Goal: Information Seeking & Learning: Learn about a topic

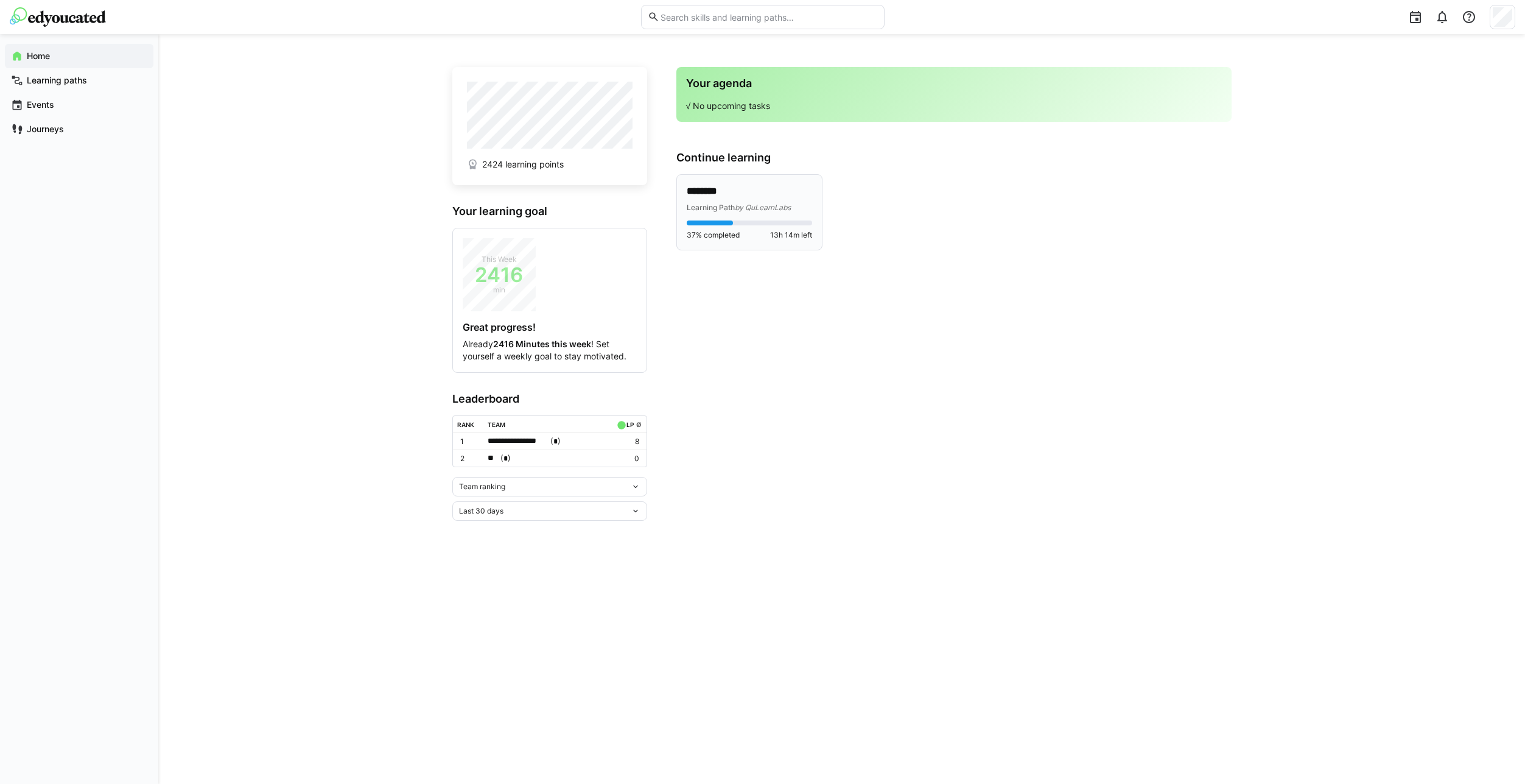
click at [738, 201] on div "Learning Path by QuLearnLabs" at bounding box center [749, 207] width 125 height 12
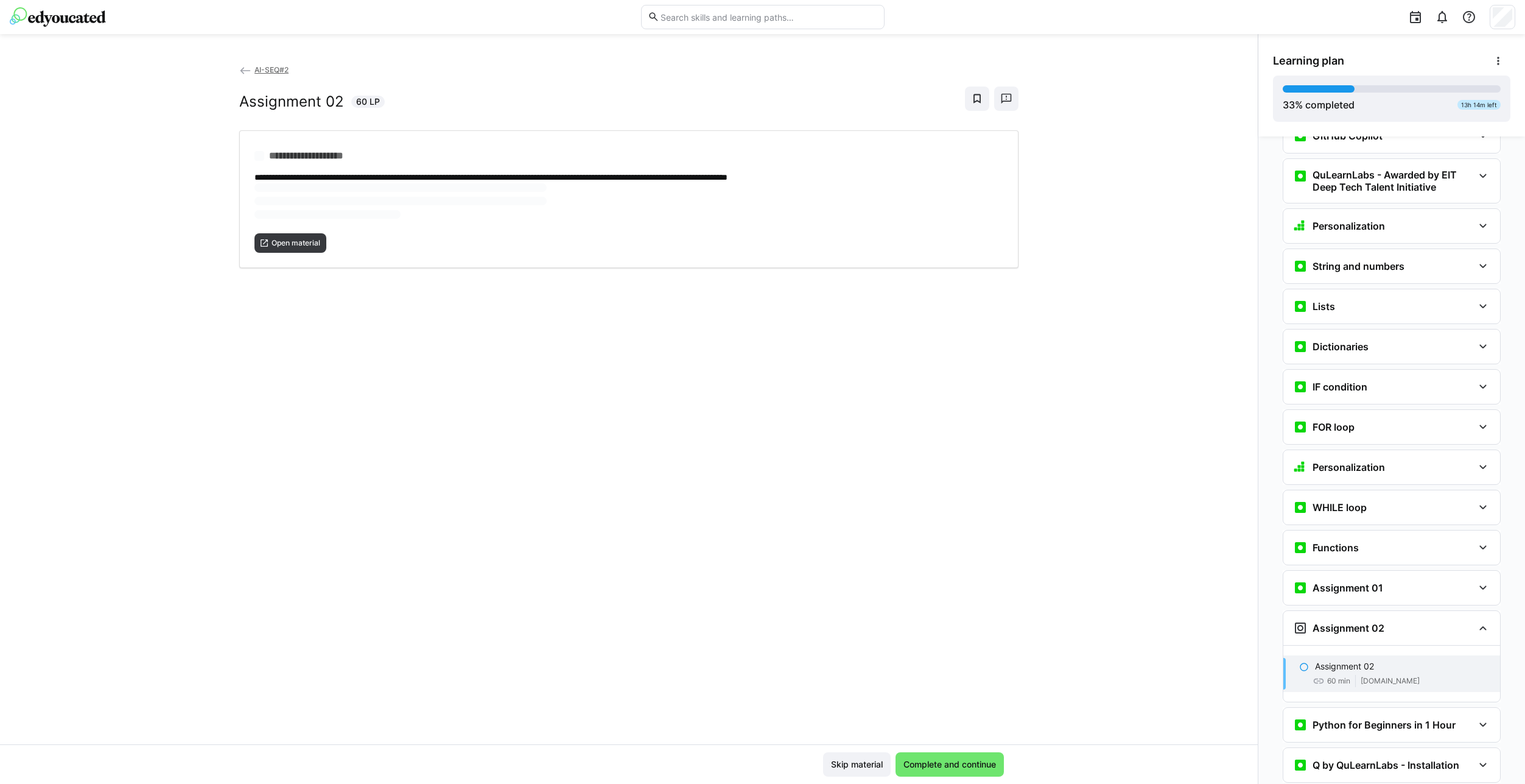
scroll to position [560, 0]
click at [1361, 581] on div "Assignment 01" at bounding box center [1392, 587] width 217 height 34
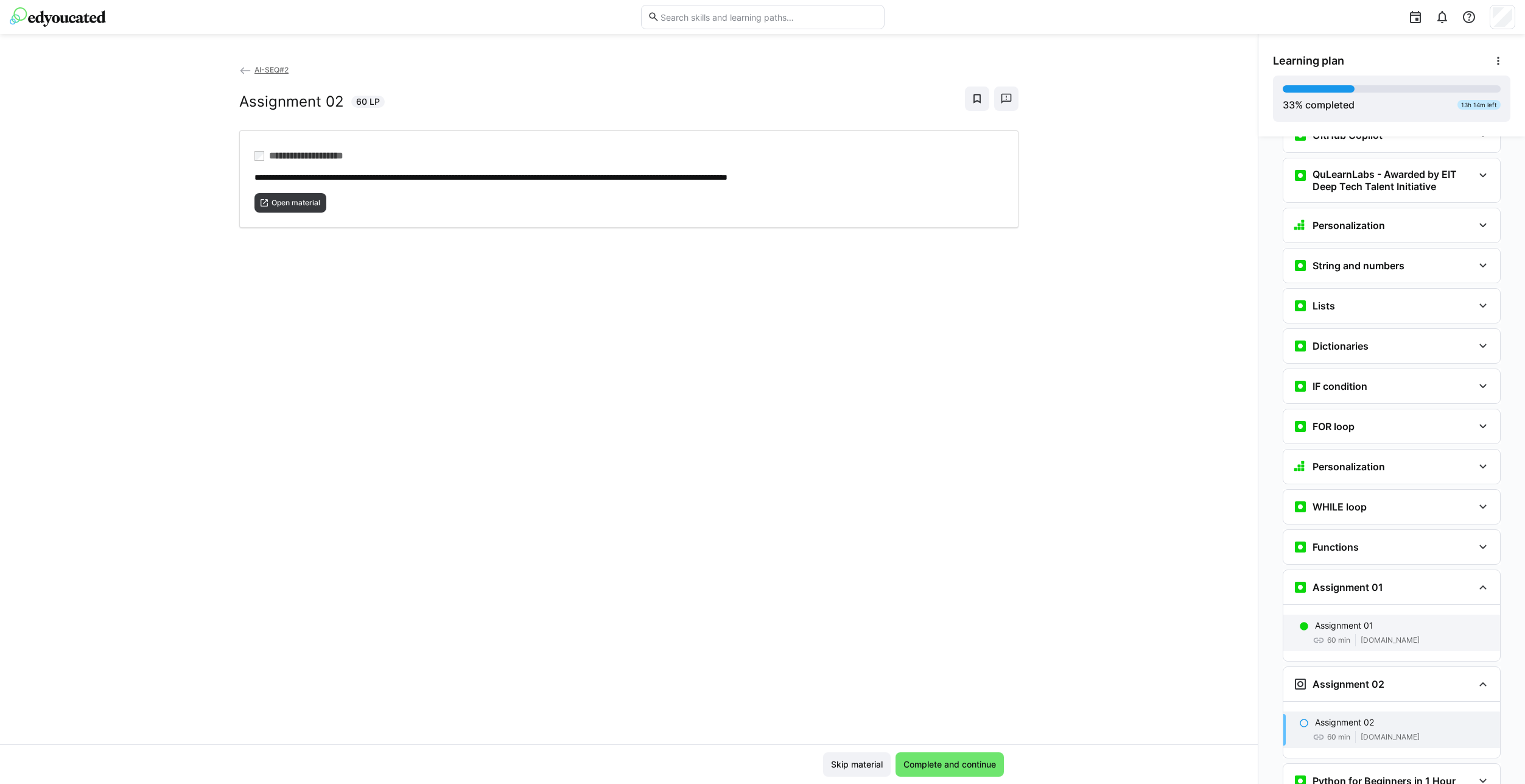
click at [1366, 619] on p "Assignment 01" at bounding box center [1345, 625] width 58 height 12
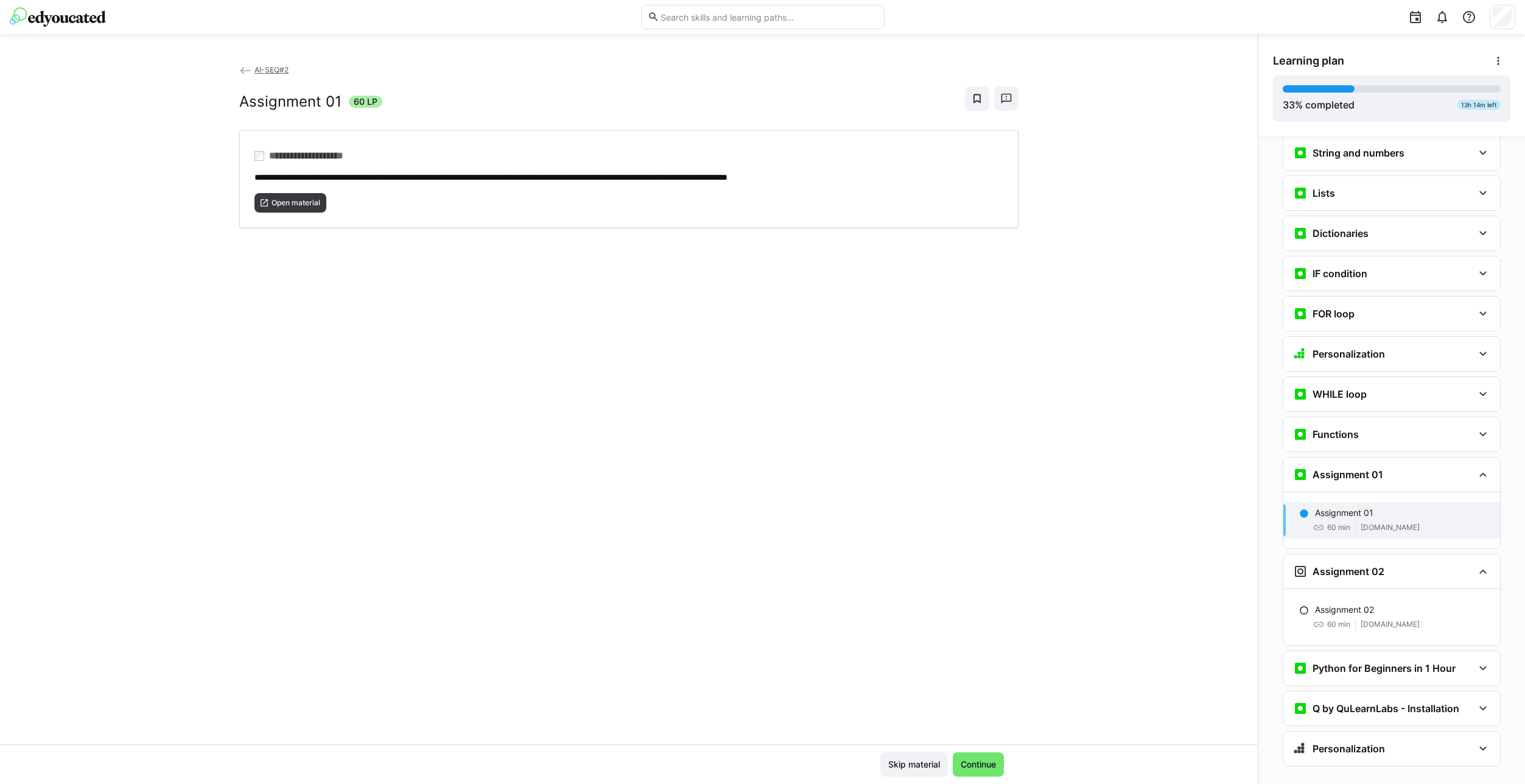
scroll to position [673, 0]
click at [286, 198] on span "Open material" at bounding box center [296, 203] width 51 height 10
click at [302, 197] on span "Open material" at bounding box center [290, 202] width 72 height 19
click at [1381, 603] on div "Assignment 02" at bounding box center [1403, 609] width 175 height 12
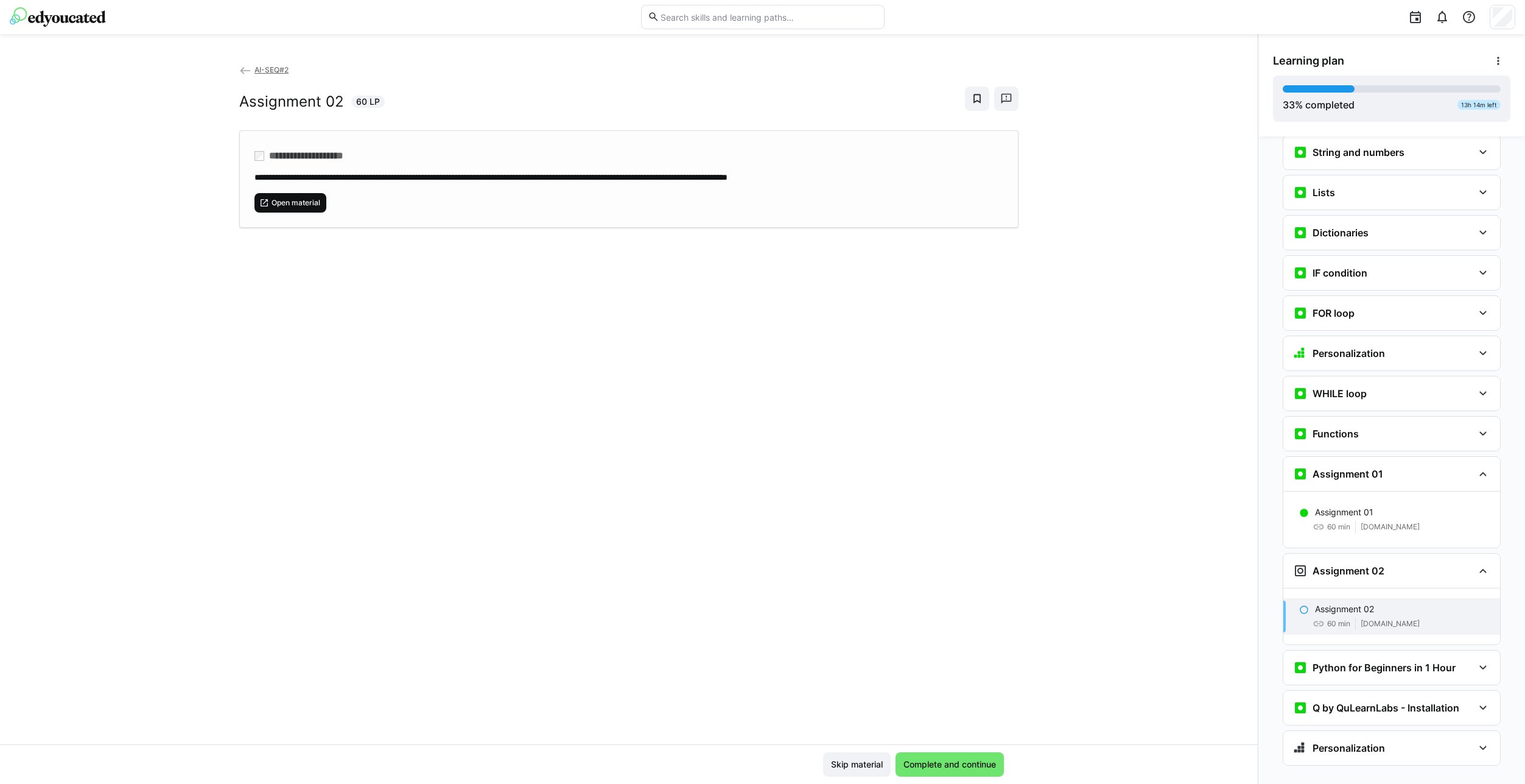
click at [286, 203] on span "Open material" at bounding box center [296, 203] width 51 height 10
click at [941, 761] on span "Complete and continue" at bounding box center [949, 764] width 96 height 12
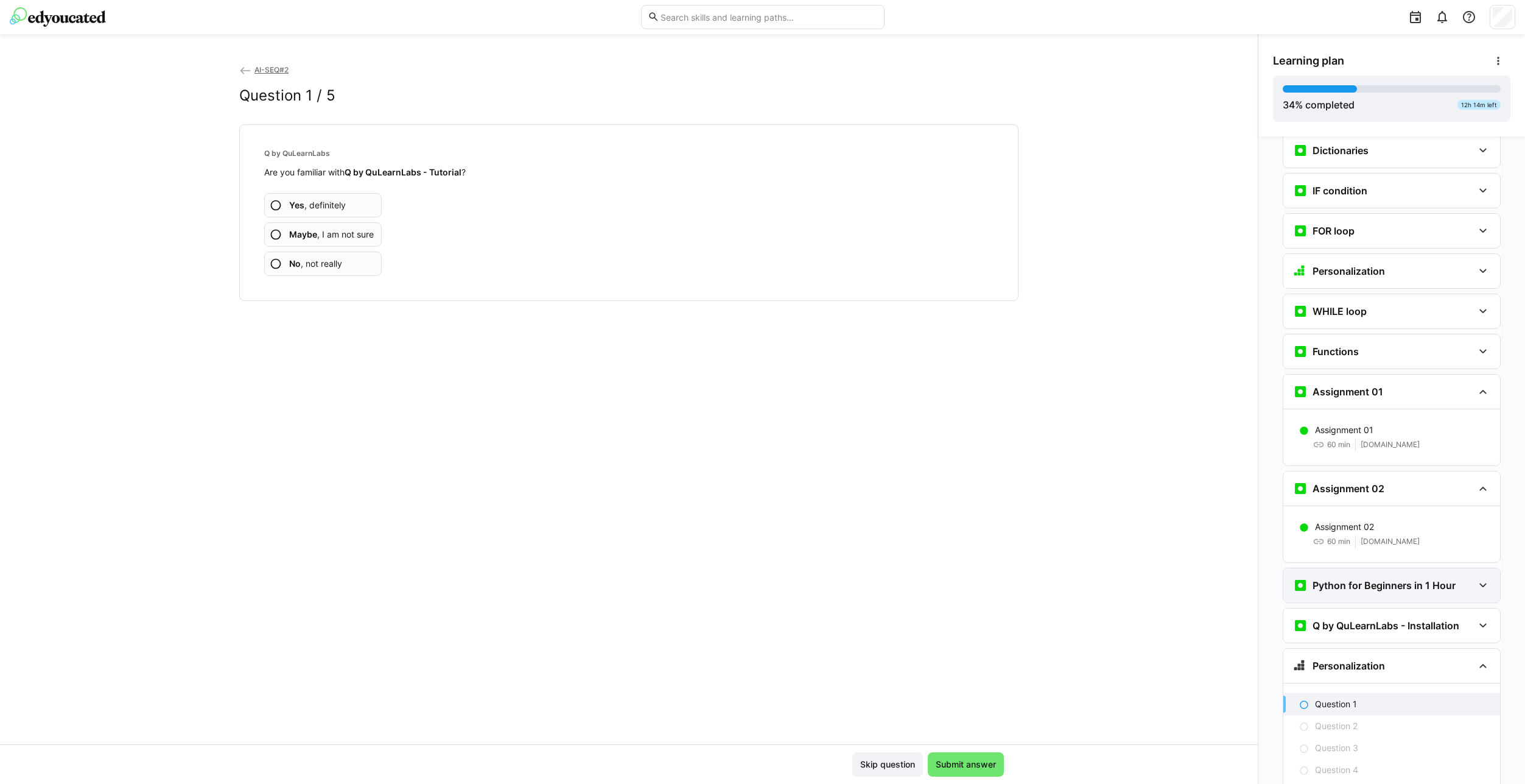
scroll to position [825, 0]
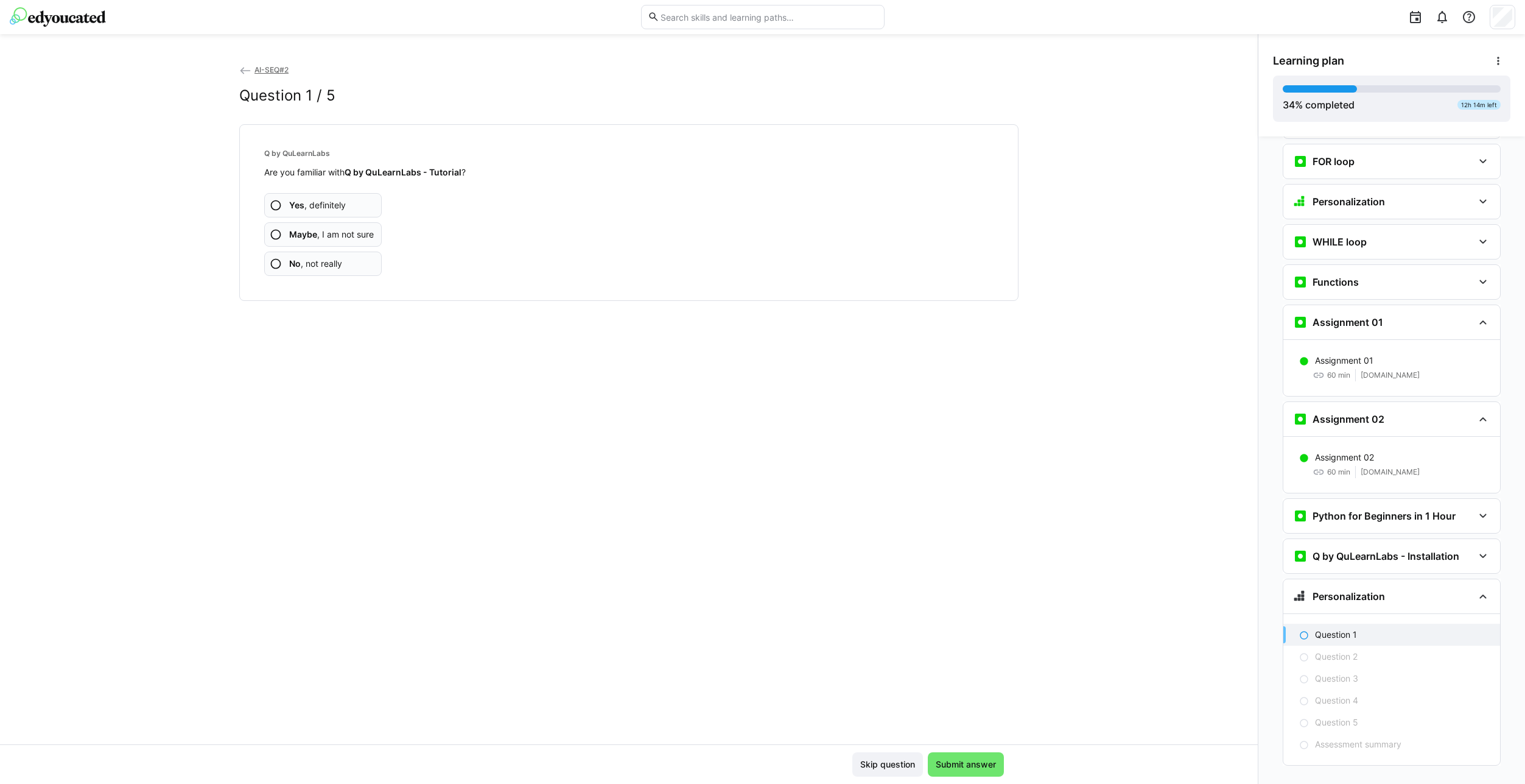
click at [352, 204] on app-assessment-question-radio "Yes , definitely" at bounding box center [323, 205] width 117 height 25
click at [327, 241] on app-assessment-question-radio "Maybe , I am not sure" at bounding box center [323, 234] width 117 height 25
click at [330, 237] on span "Maybe , I am not sure" at bounding box center [332, 234] width 84 height 12
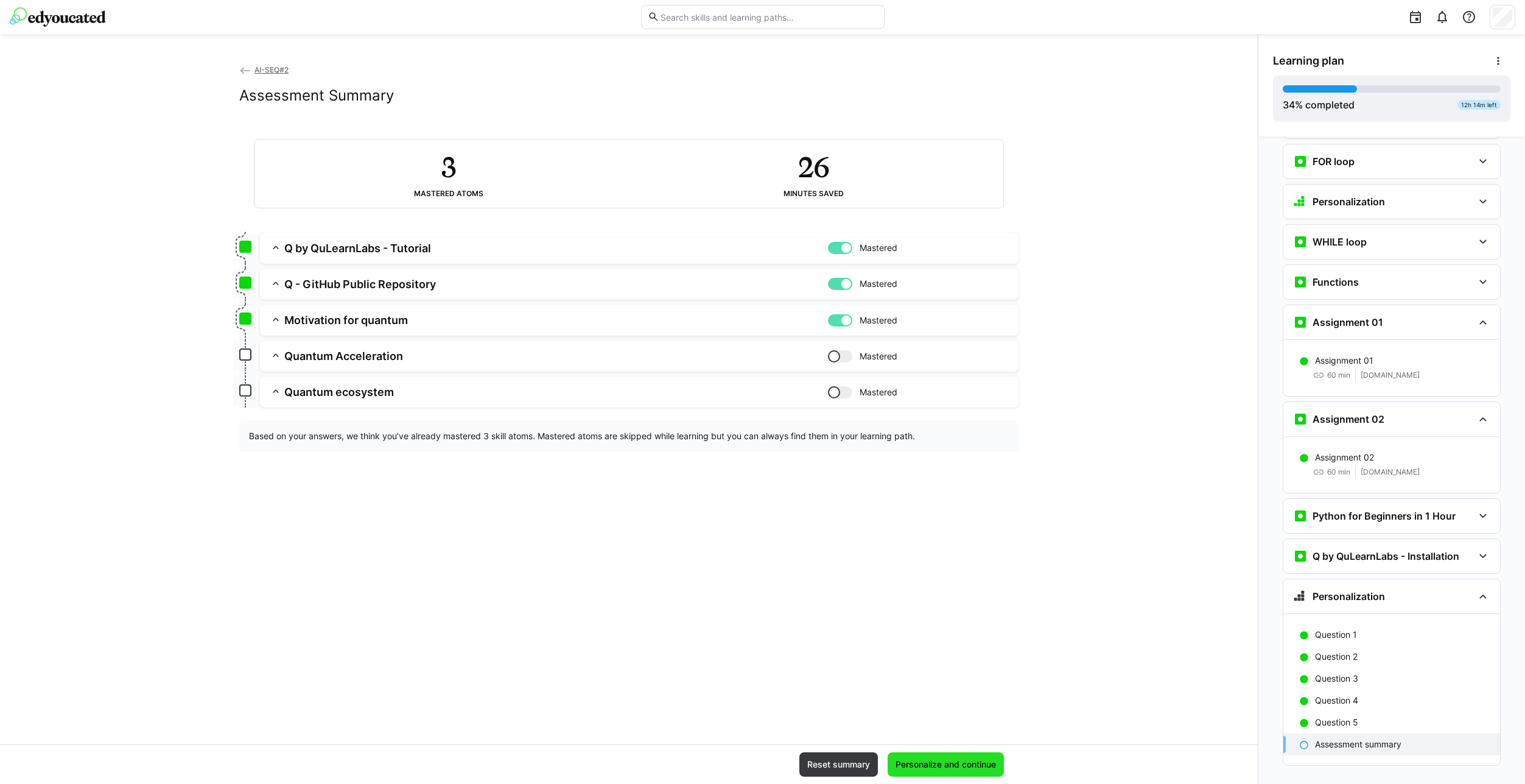
click at [989, 766] on span "Personalize and continue" at bounding box center [946, 764] width 104 height 12
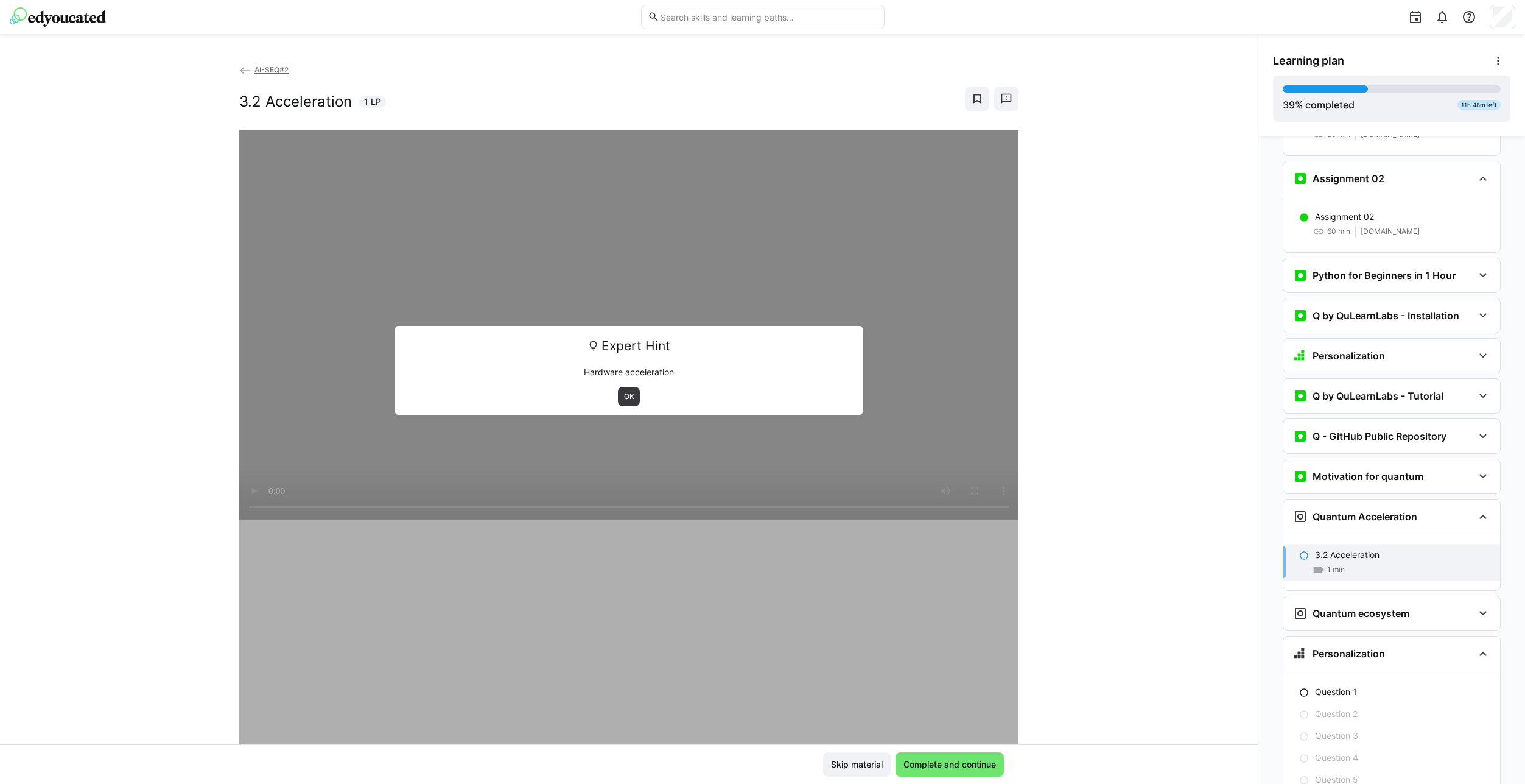
scroll to position [1066, 0]
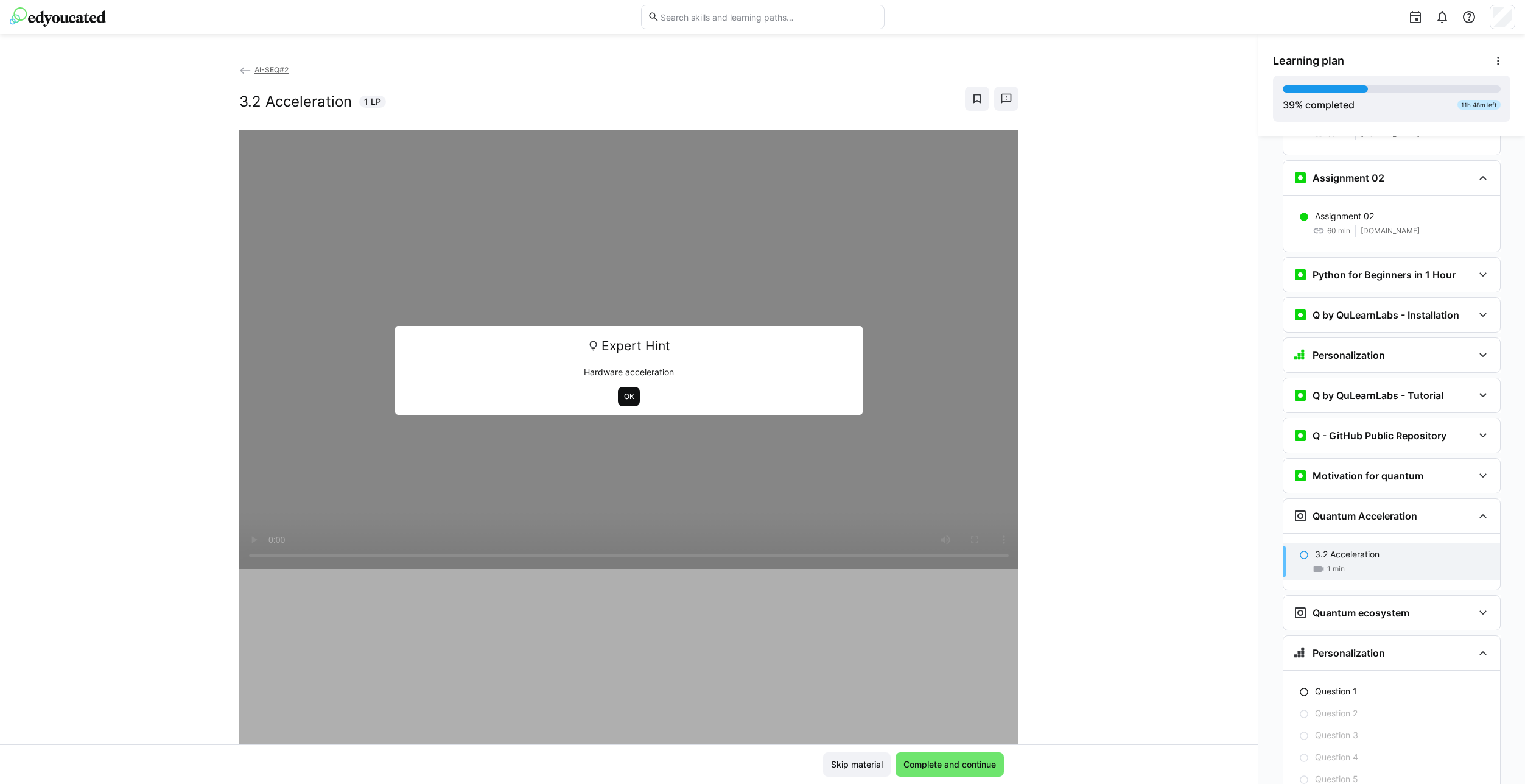
click at [627, 399] on span "OK" at bounding box center [629, 396] width 13 height 10
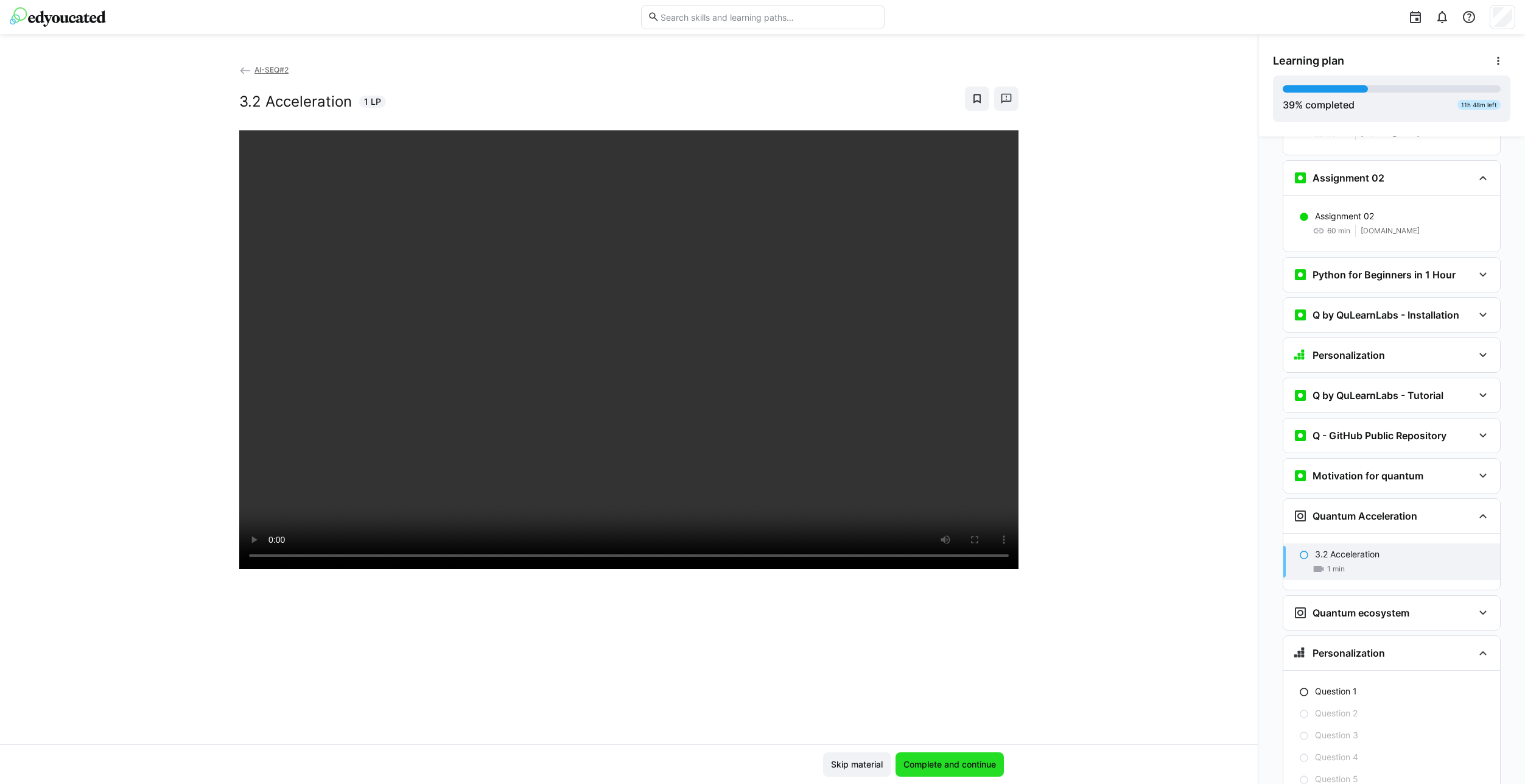
click at [969, 757] on span "Complete and continue" at bounding box center [950, 764] width 108 height 25
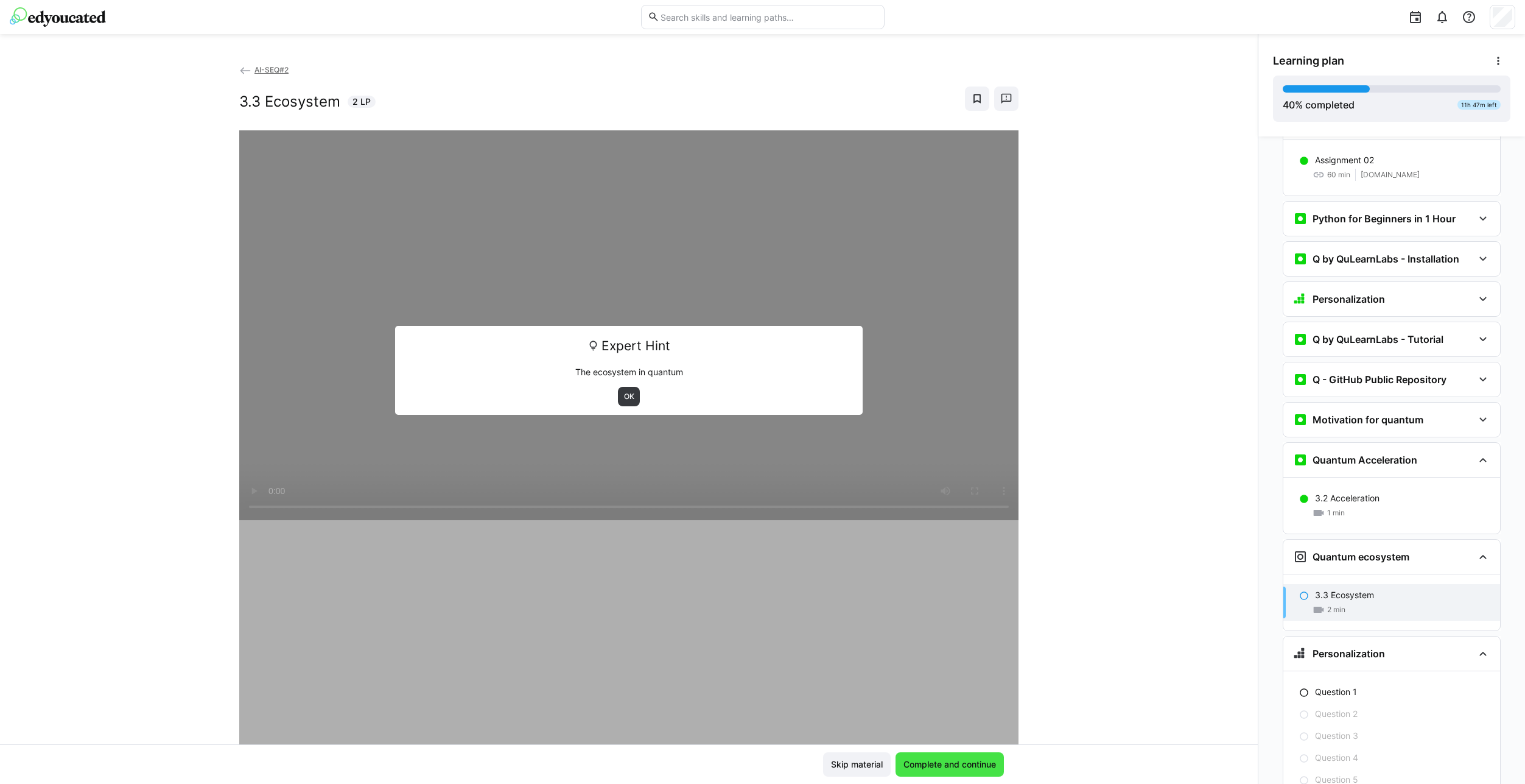
scroll to position [1123, 0]
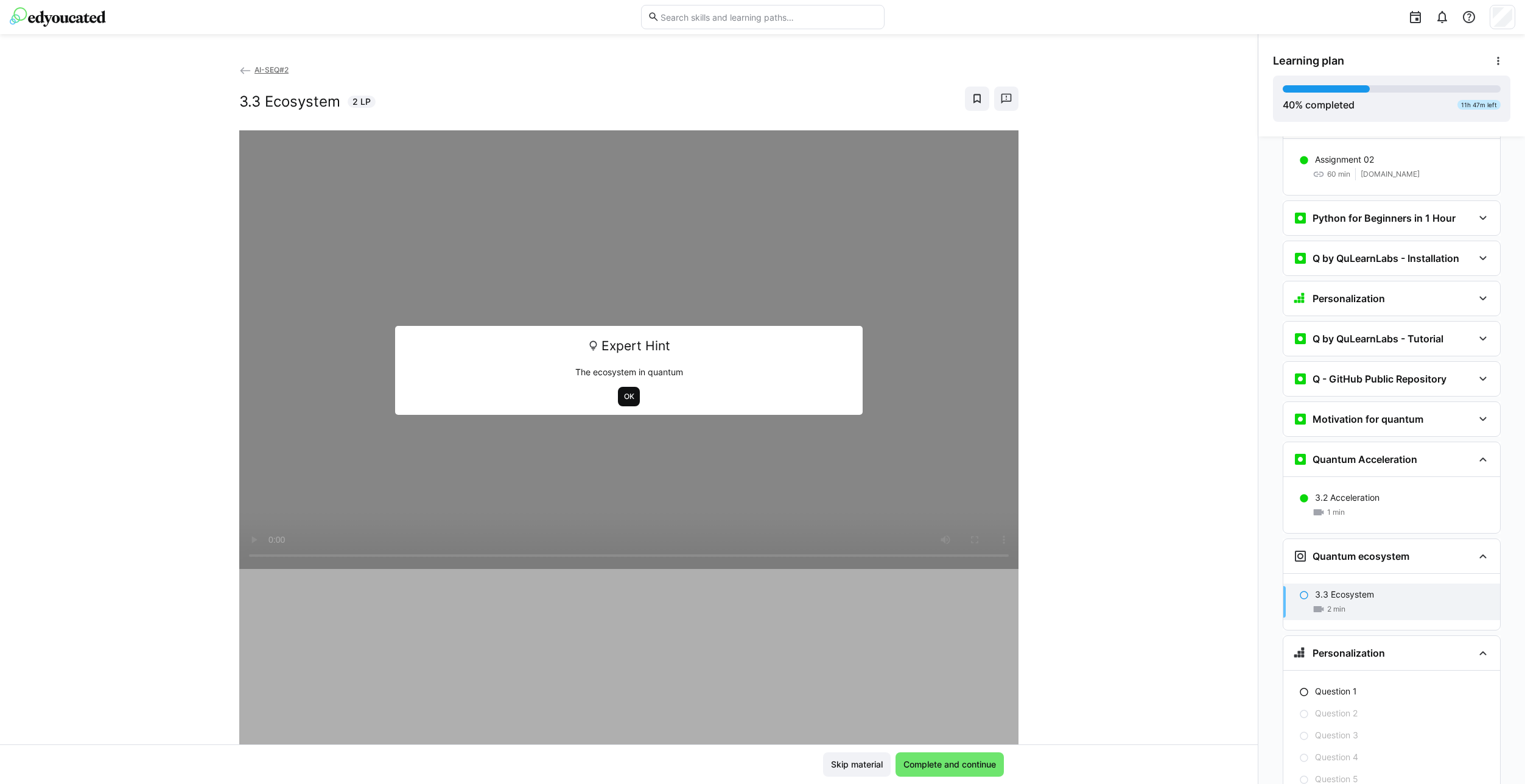
click at [637, 400] on span "OK" at bounding box center [629, 396] width 22 height 19
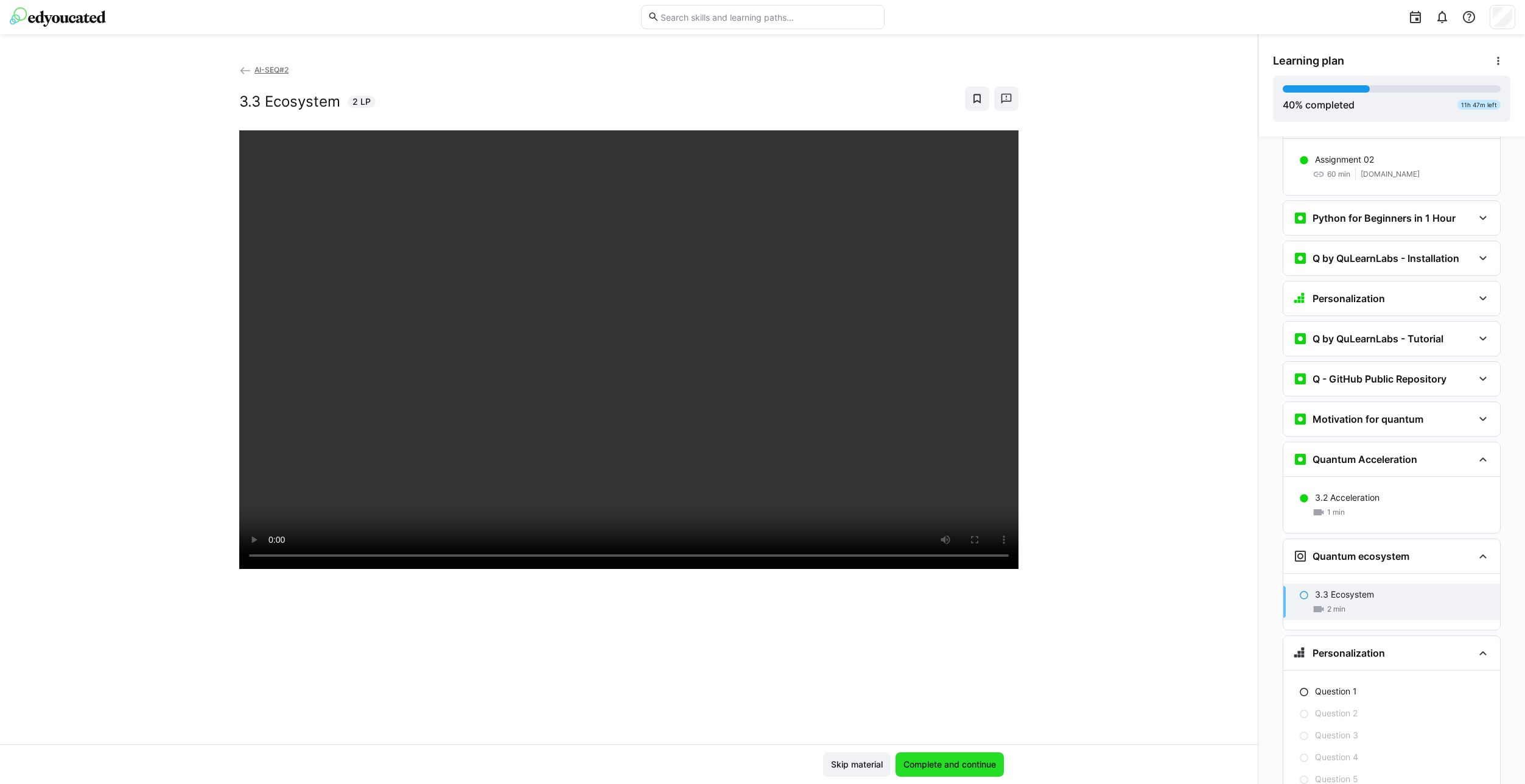
click at [970, 766] on span "Complete and continue" at bounding box center [949, 764] width 96 height 12
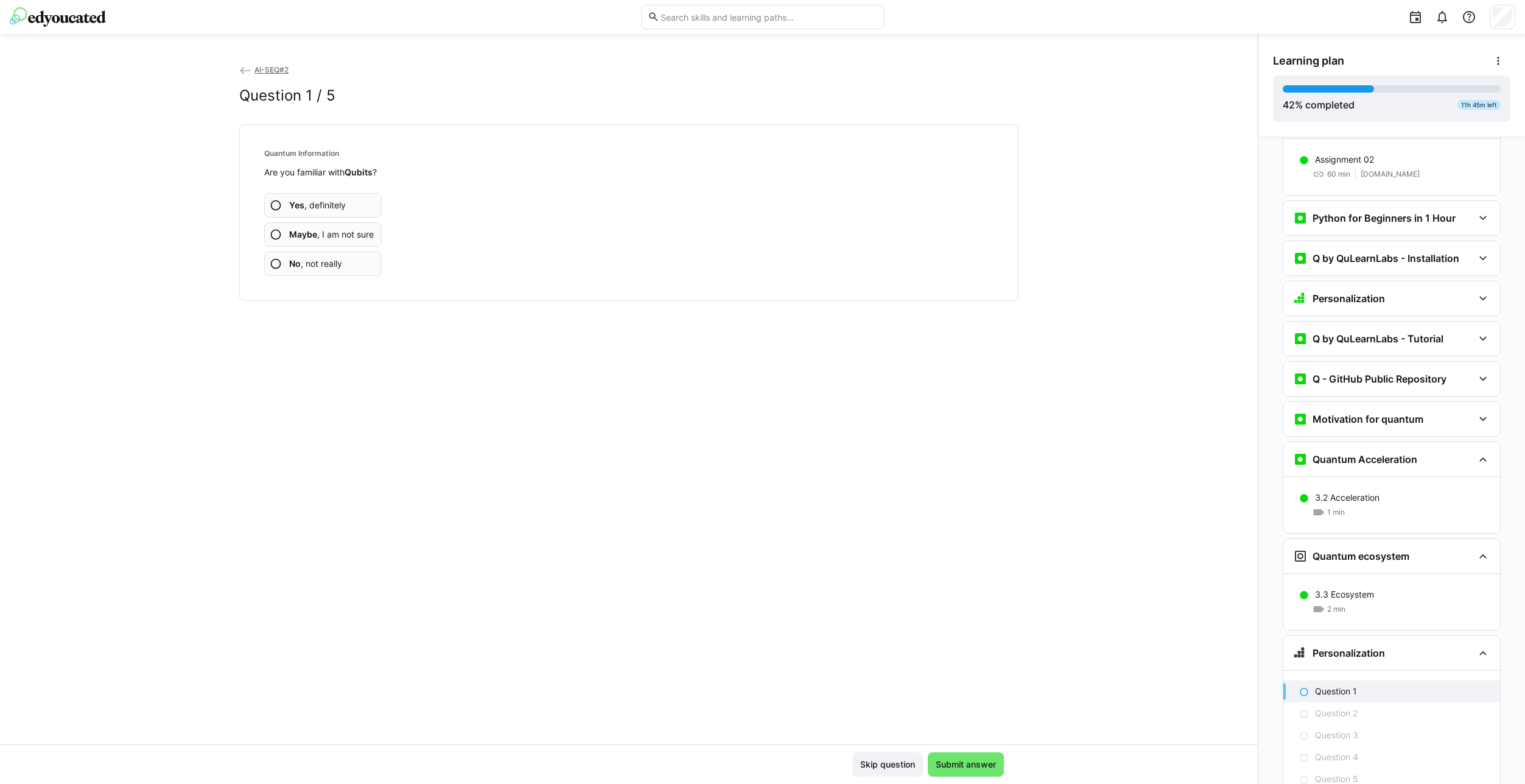
scroll to position [1179, 0]
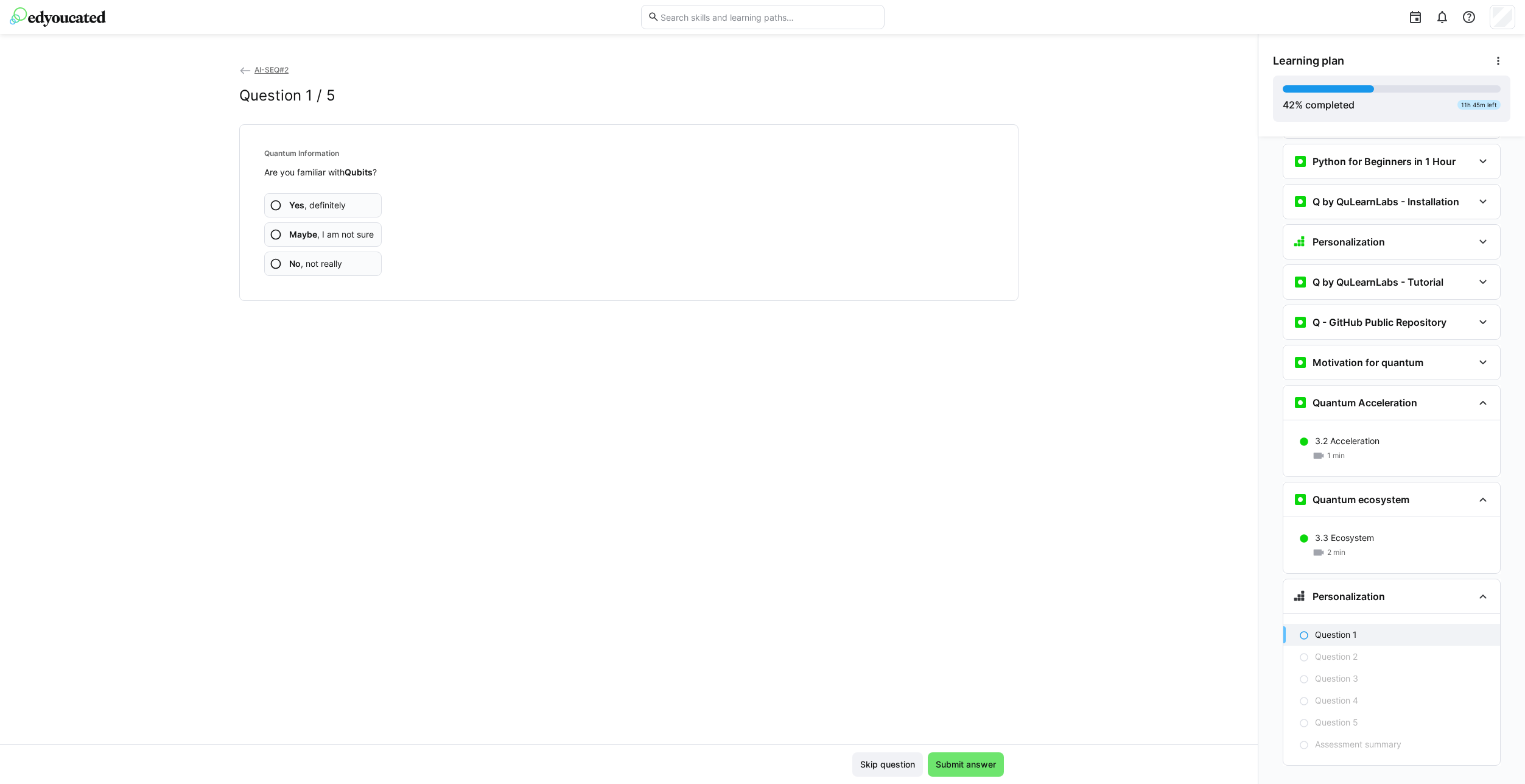
click at [308, 200] on span "Yes , definitely" at bounding box center [318, 205] width 57 height 12
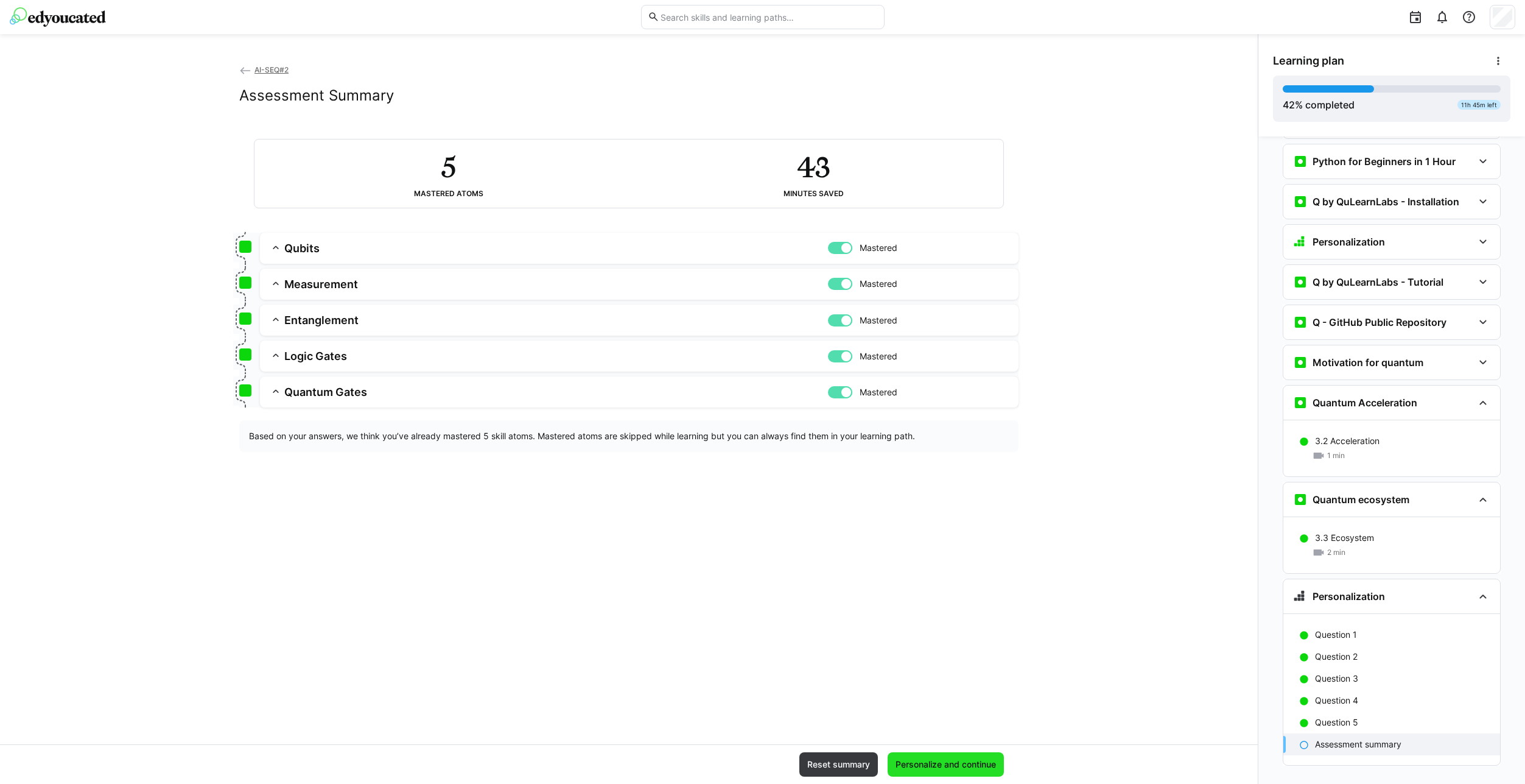
click at [948, 772] on span "Personalize and continue" at bounding box center [945, 764] width 116 height 25
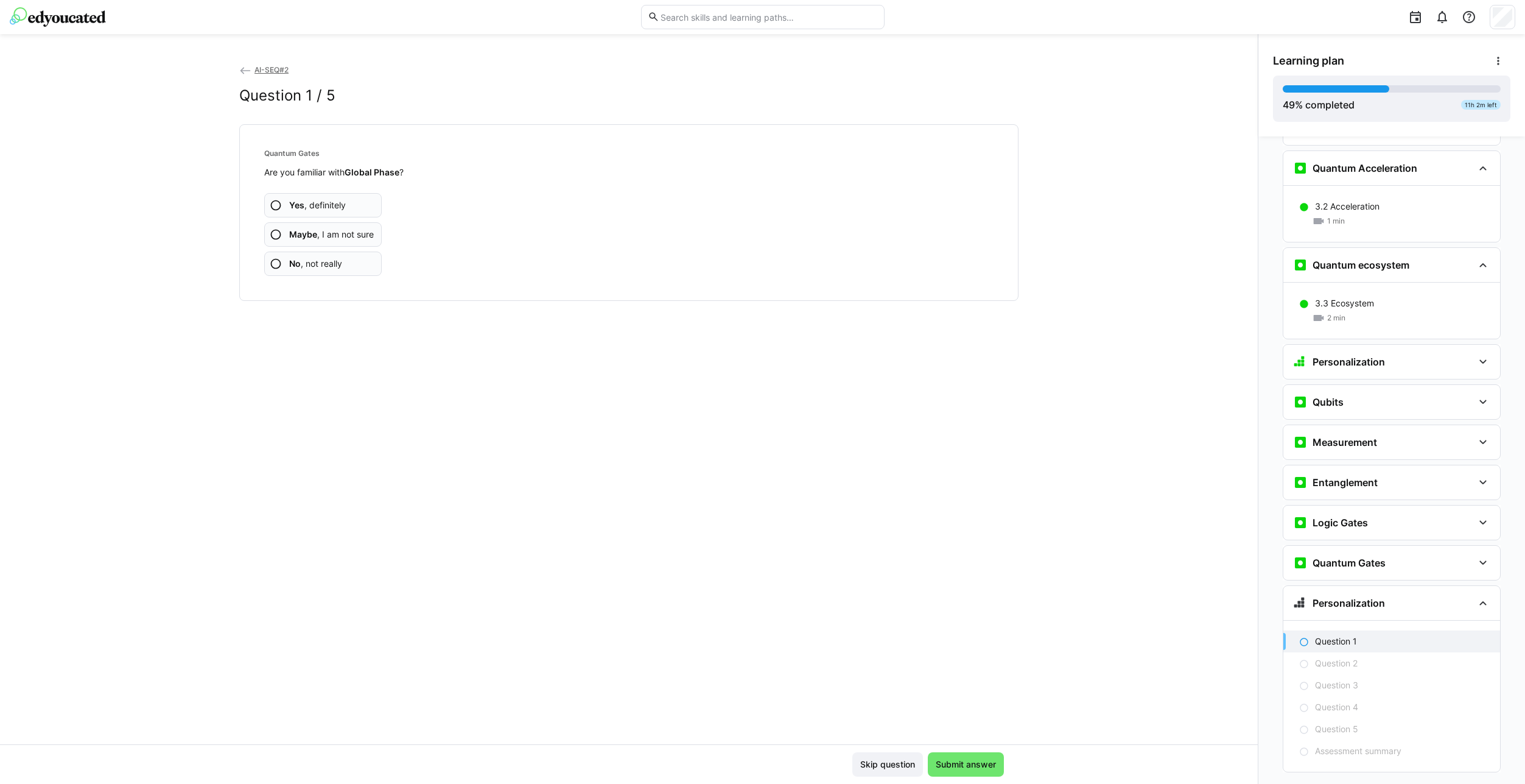
scroll to position [1415, 0]
click at [352, 233] on span "Maybe , I am not sure" at bounding box center [332, 234] width 84 height 12
click at [346, 232] on span "Maybe , I am not sure" at bounding box center [332, 234] width 84 height 12
click at [343, 240] on span "Maybe , I am not sure" at bounding box center [332, 234] width 84 height 12
click at [348, 210] on app-assessment-question-radio "Yes , definitely" at bounding box center [323, 205] width 117 height 25
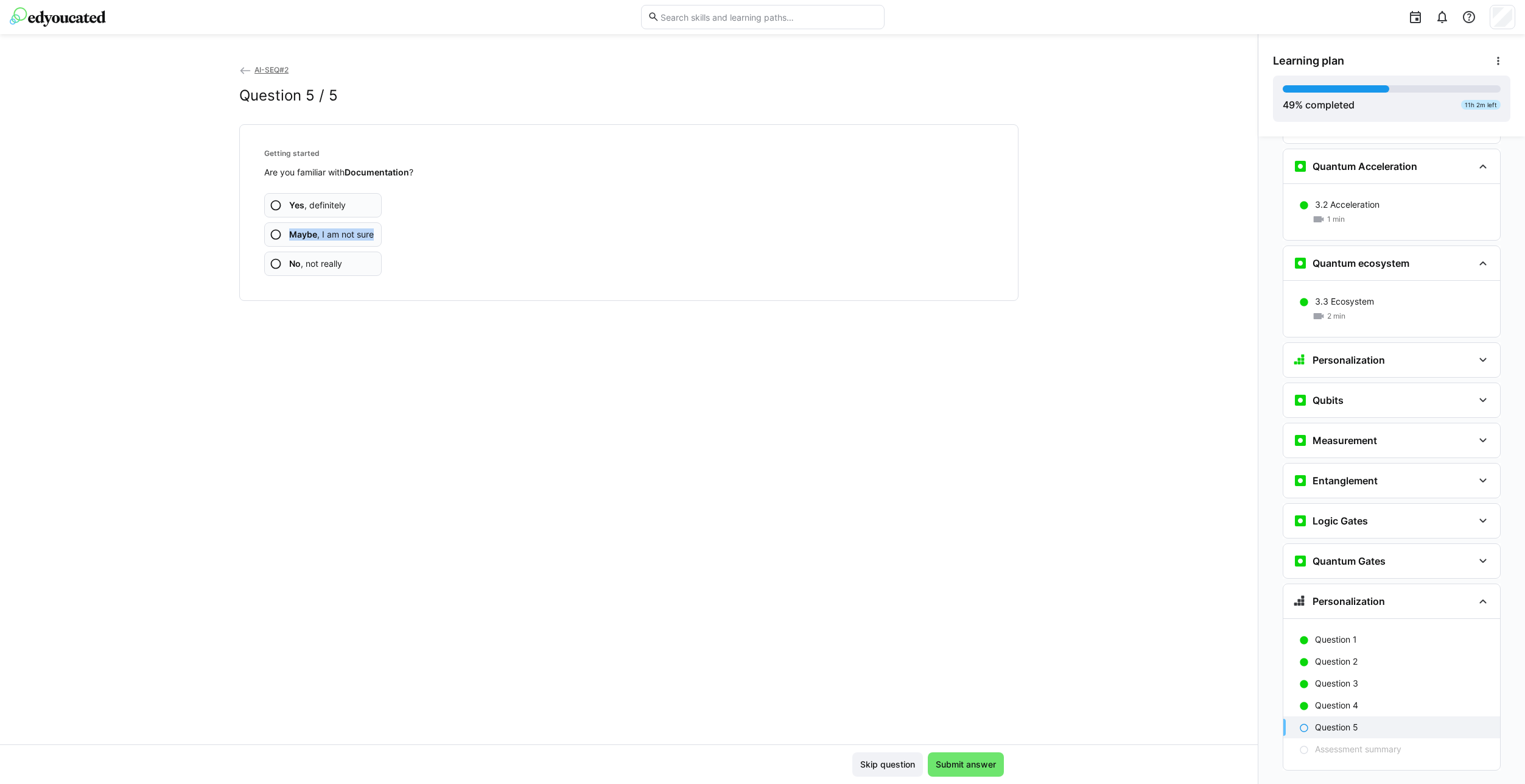
drag, startPoint x: 348, startPoint y: 210, endPoint x: 346, endPoint y: 243, distance: 33.1
click at [346, 243] on div "Yes , definitely Maybe , I am not sure No , not really" at bounding box center [629, 227] width 729 height 98
click at [346, 238] on span "Maybe , I am not sure" at bounding box center [332, 234] width 84 height 12
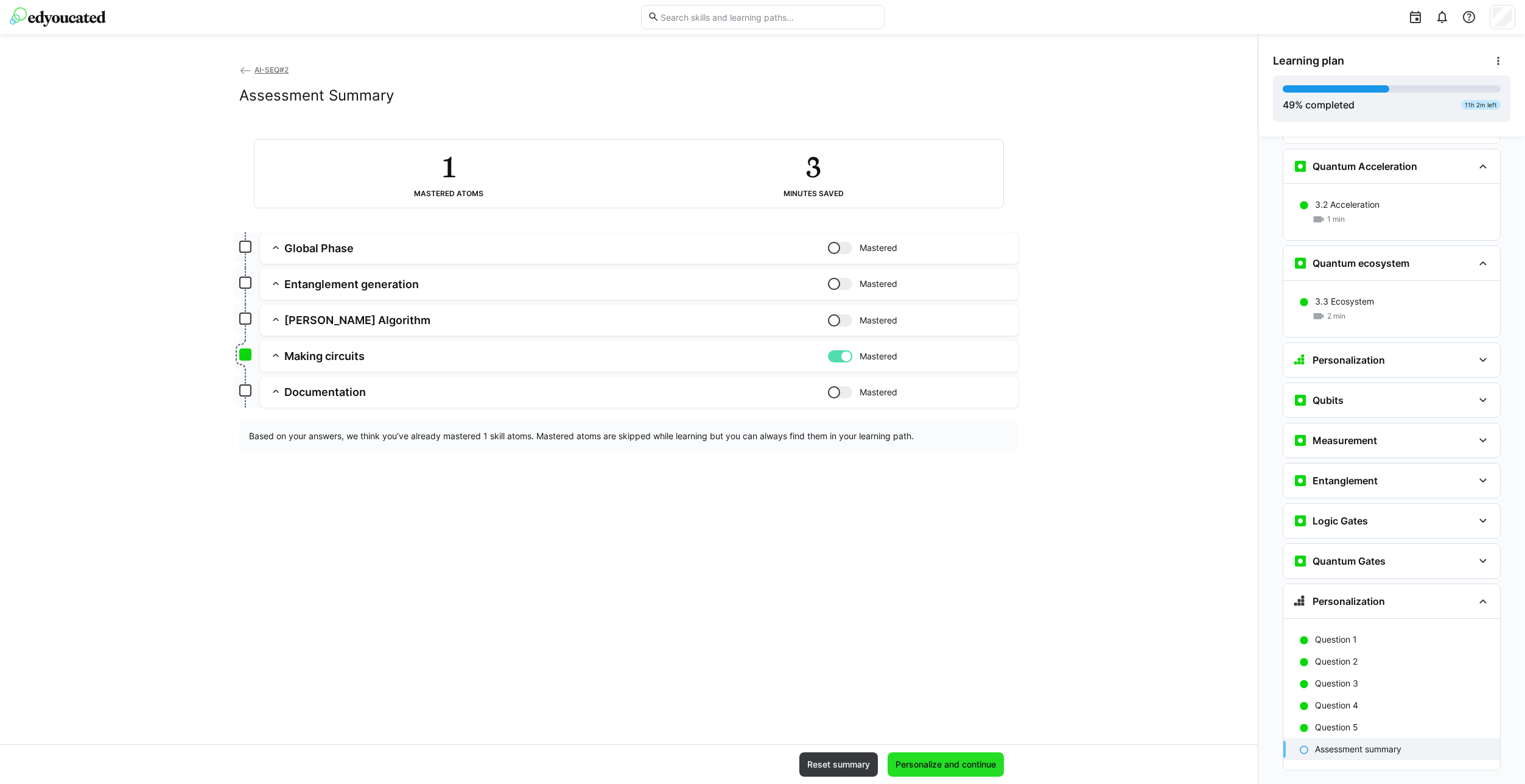
click at [959, 769] on span "Personalize and continue" at bounding box center [946, 764] width 104 height 12
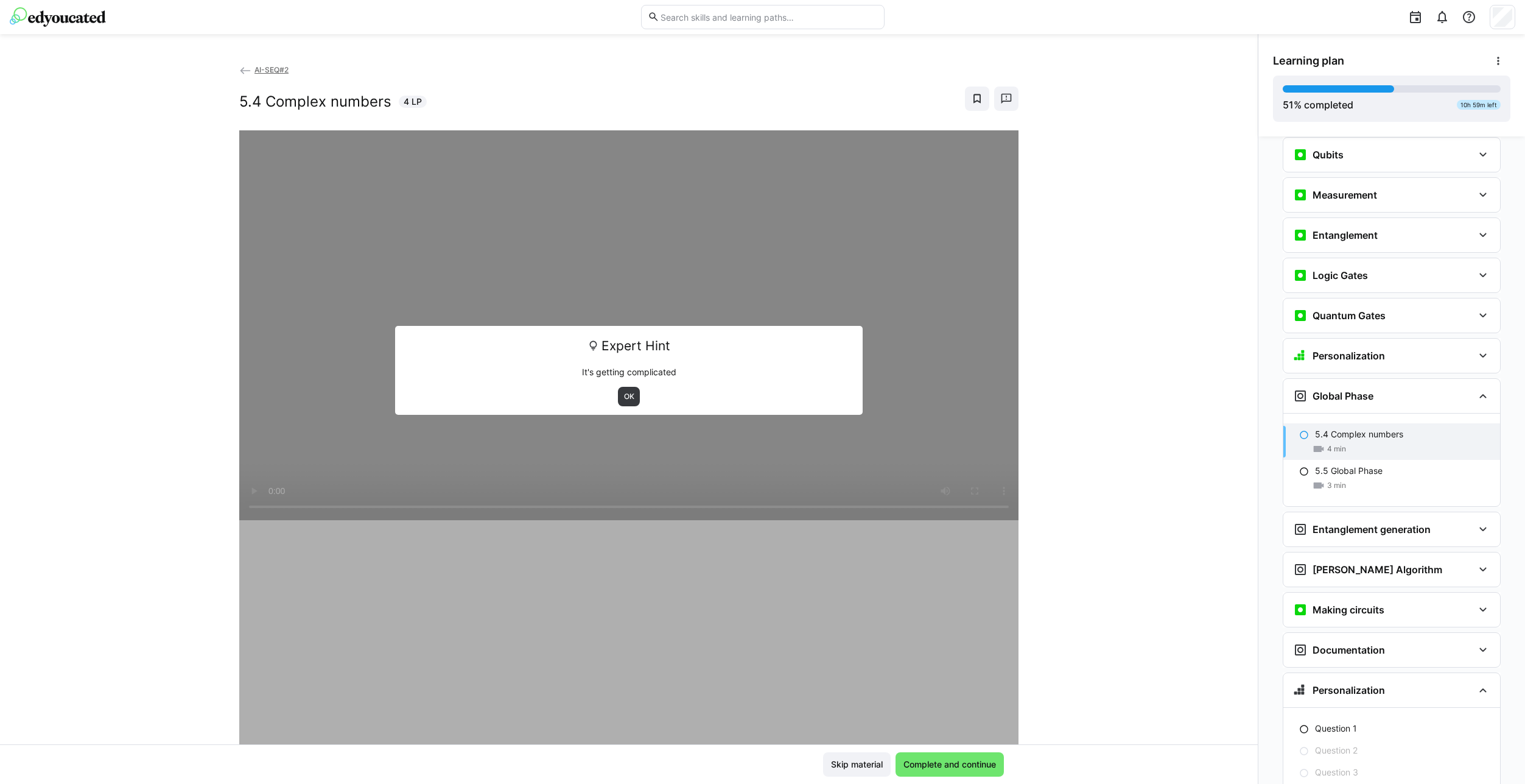
scroll to position [1661, 0]
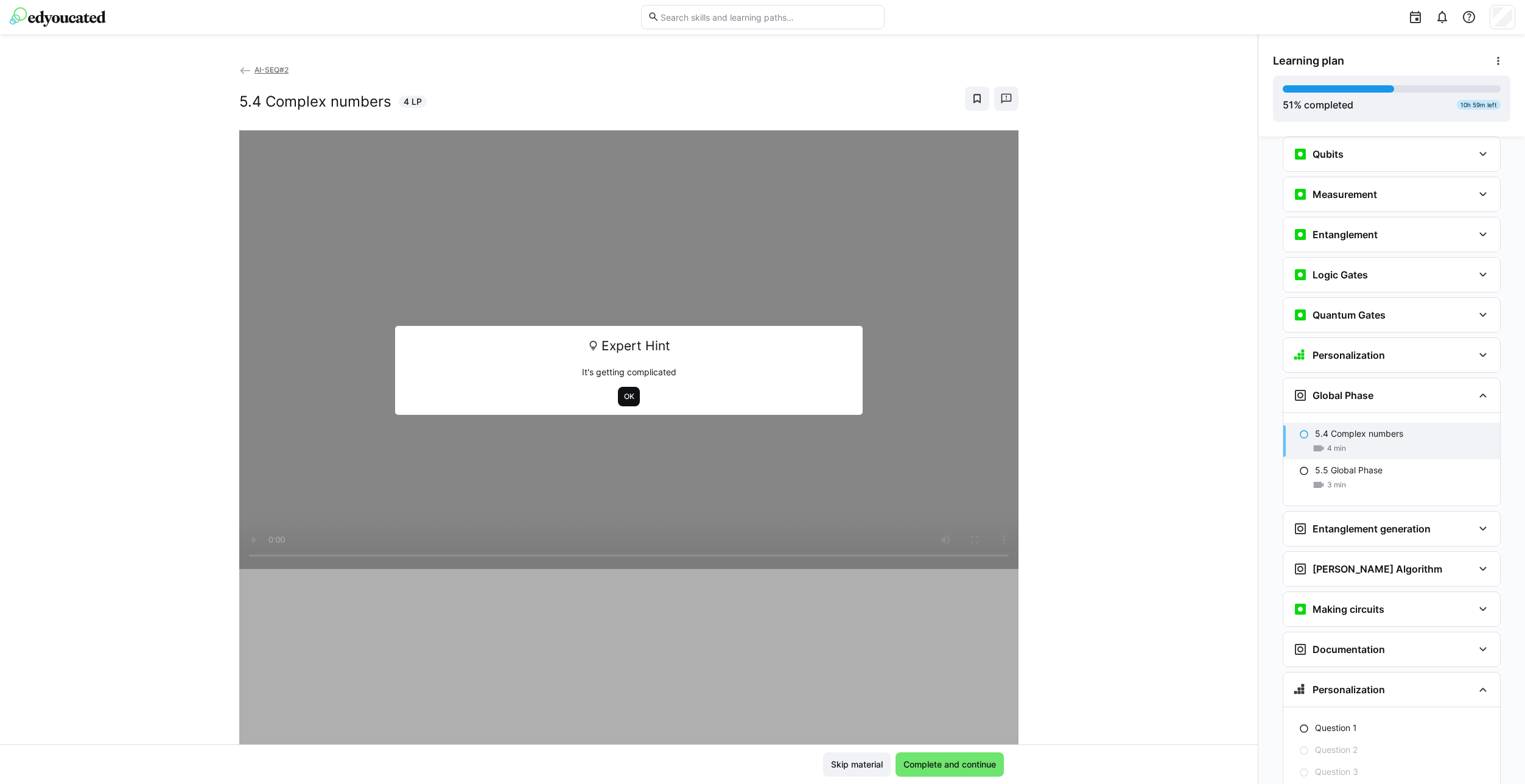
click at [637, 397] on span "OK" at bounding box center [629, 396] width 22 height 19
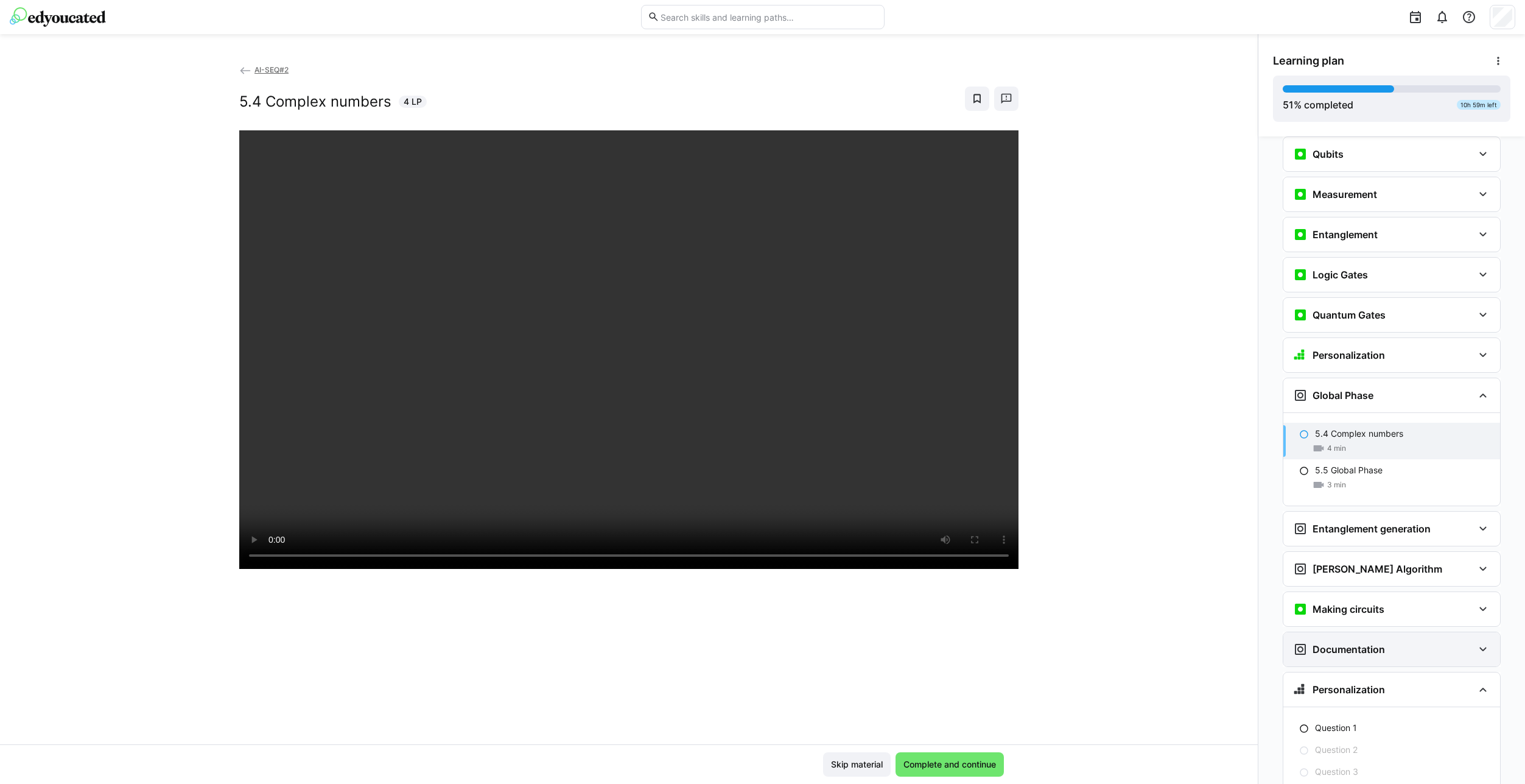
scroll to position [1755, 0]
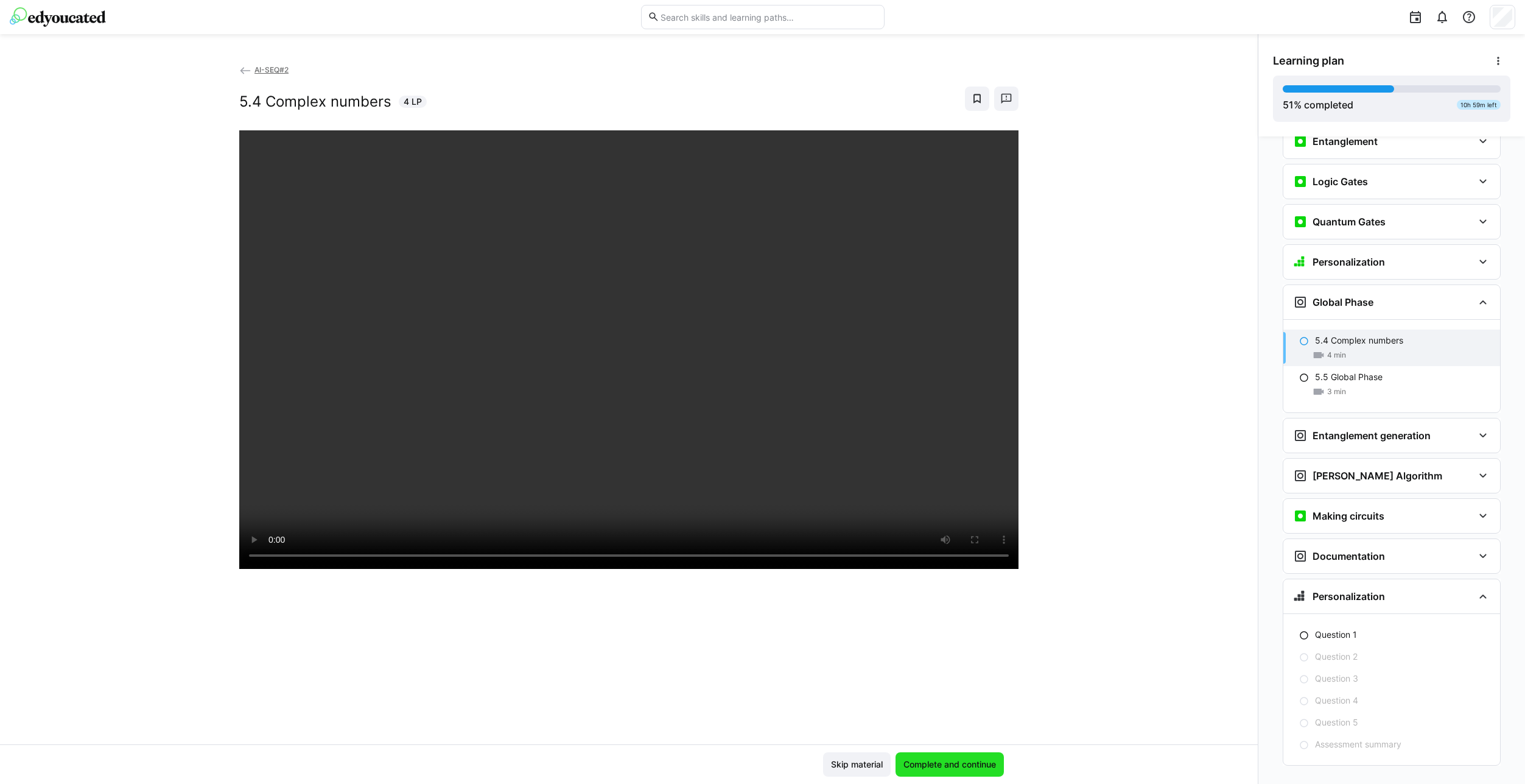
click at [961, 766] on span "Complete and continue" at bounding box center [949, 764] width 96 height 12
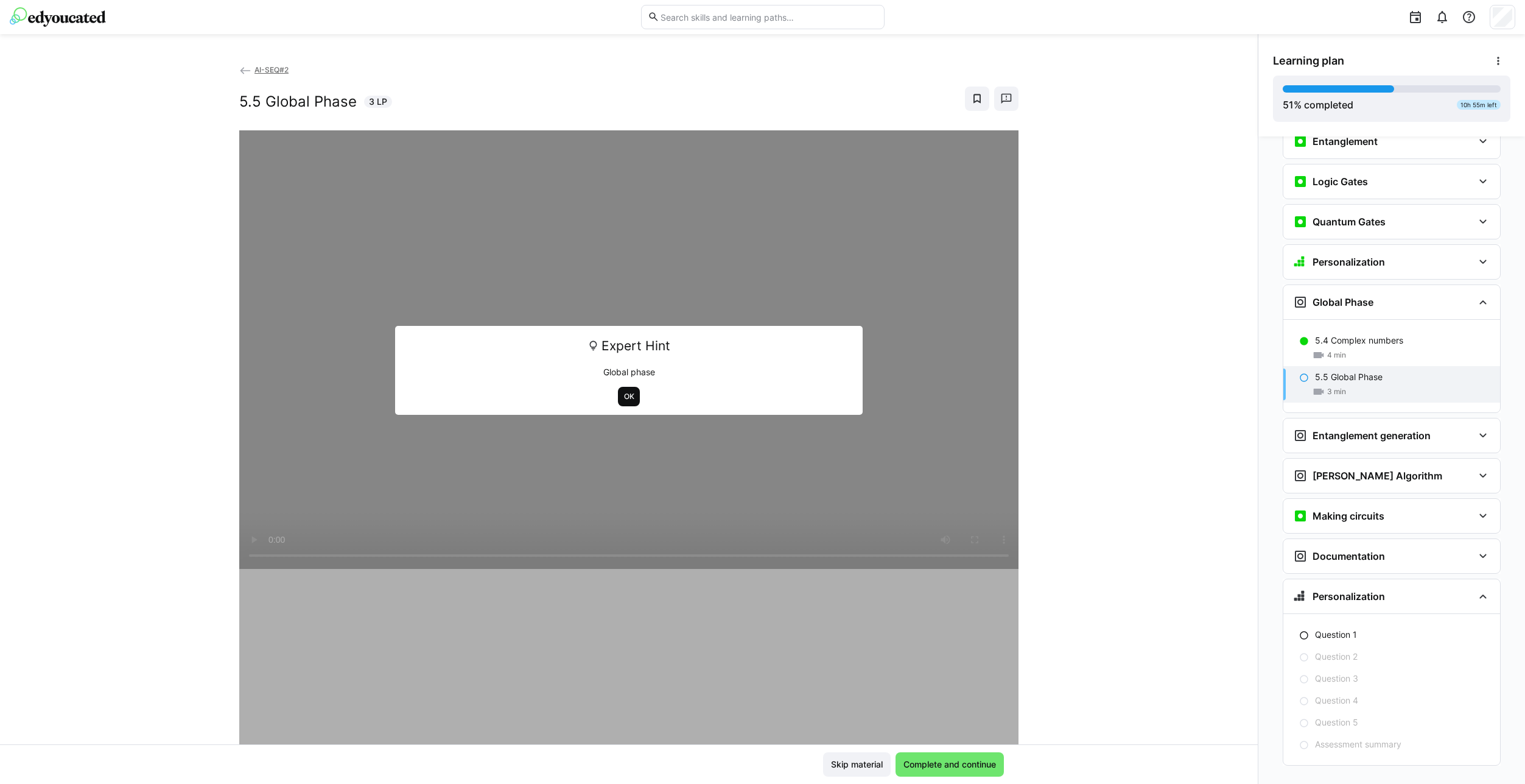
click at [630, 397] on span "OK" at bounding box center [629, 396] width 13 height 10
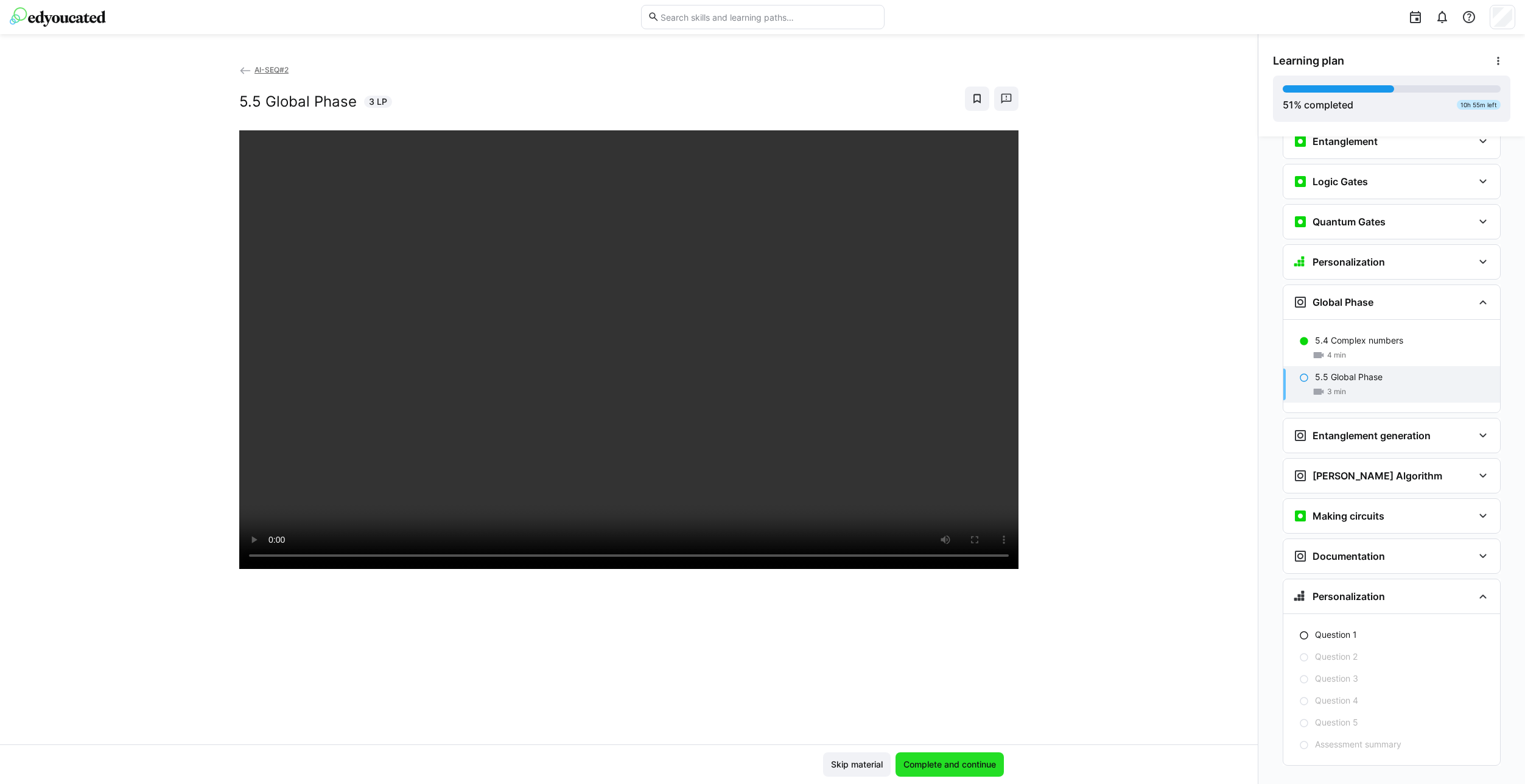
click at [939, 763] on span "Complete and continue" at bounding box center [949, 764] width 96 height 12
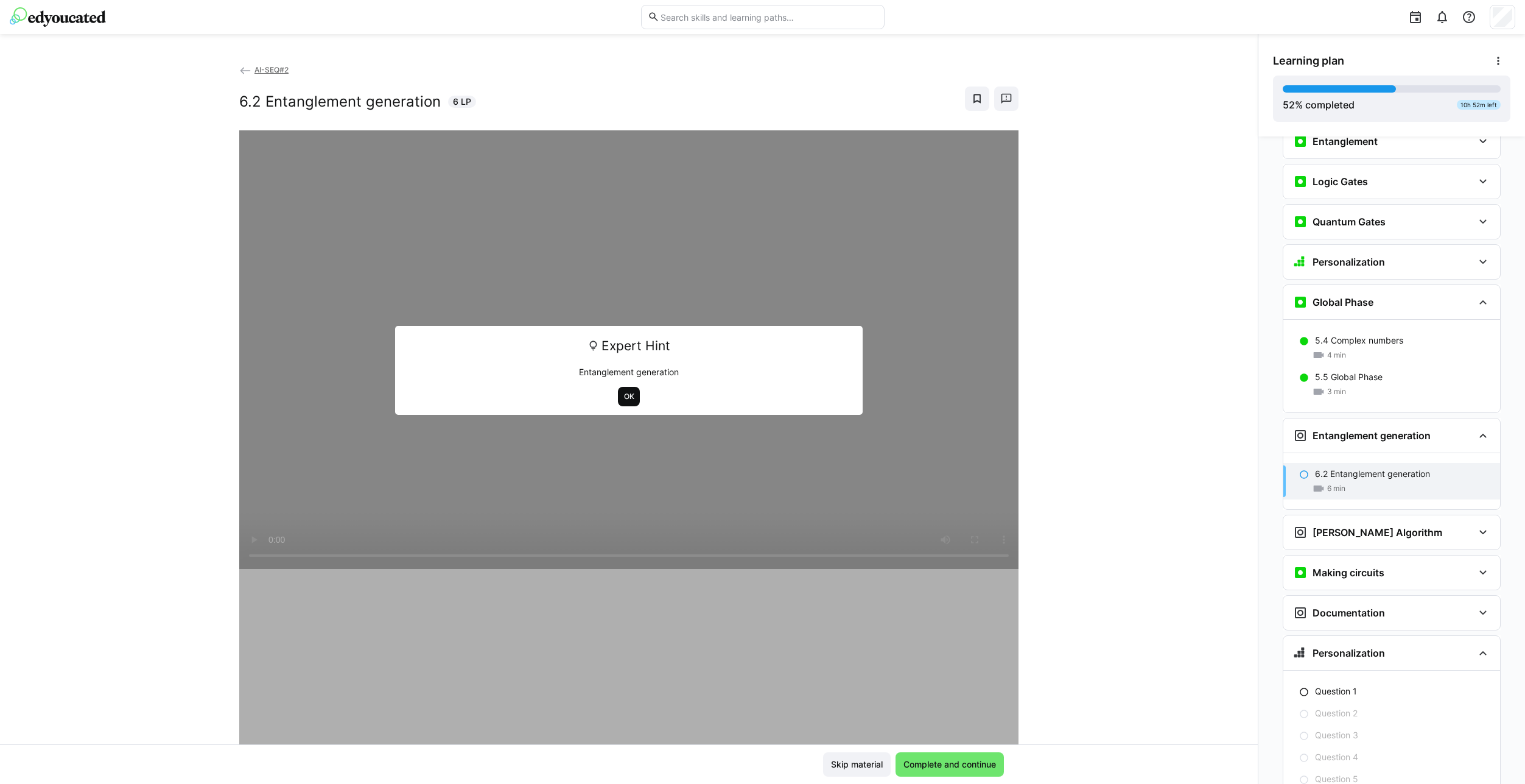
click at [629, 395] on span "OK" at bounding box center [629, 396] width 13 height 10
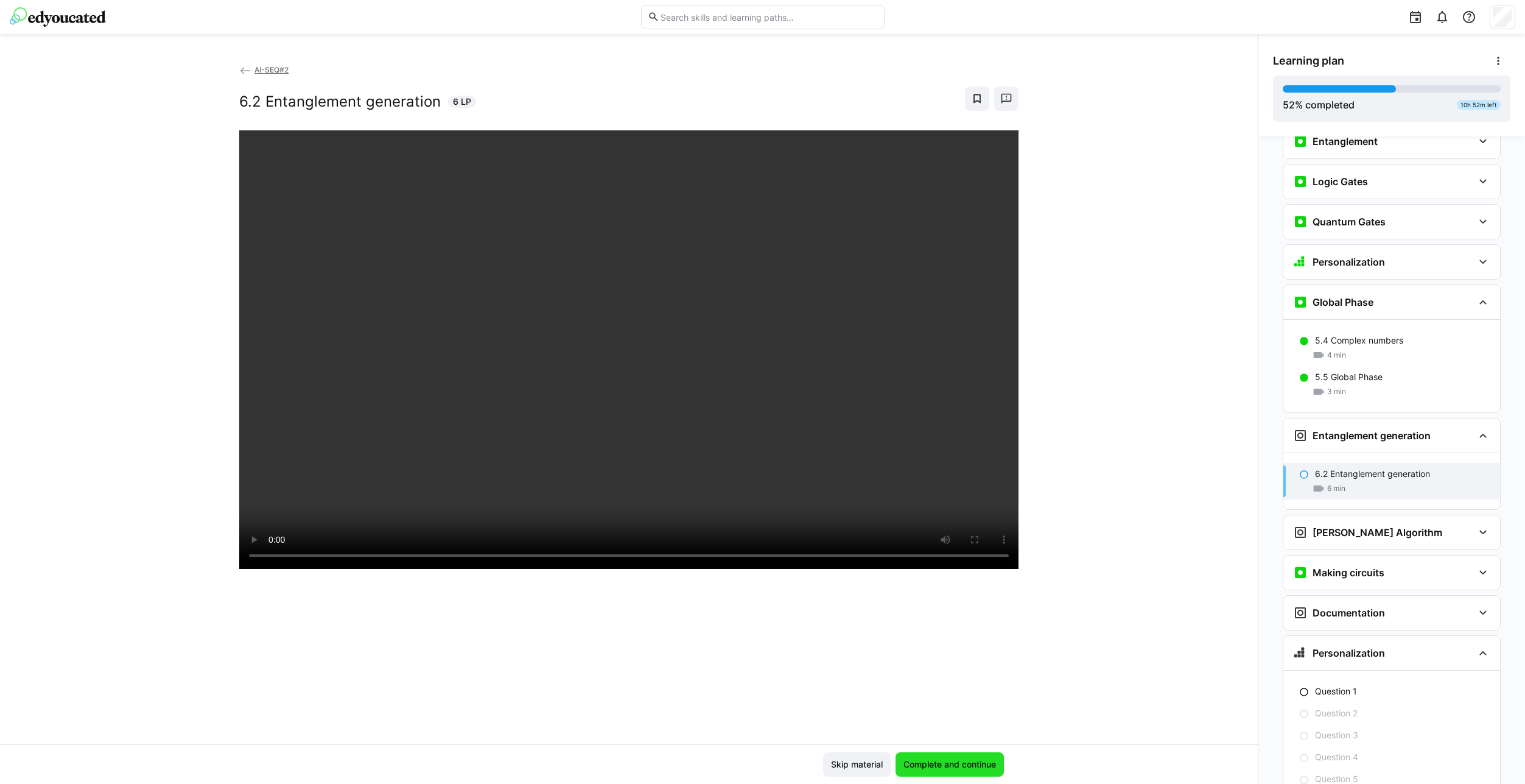
click at [941, 766] on span "Complete and continue" at bounding box center [949, 764] width 96 height 12
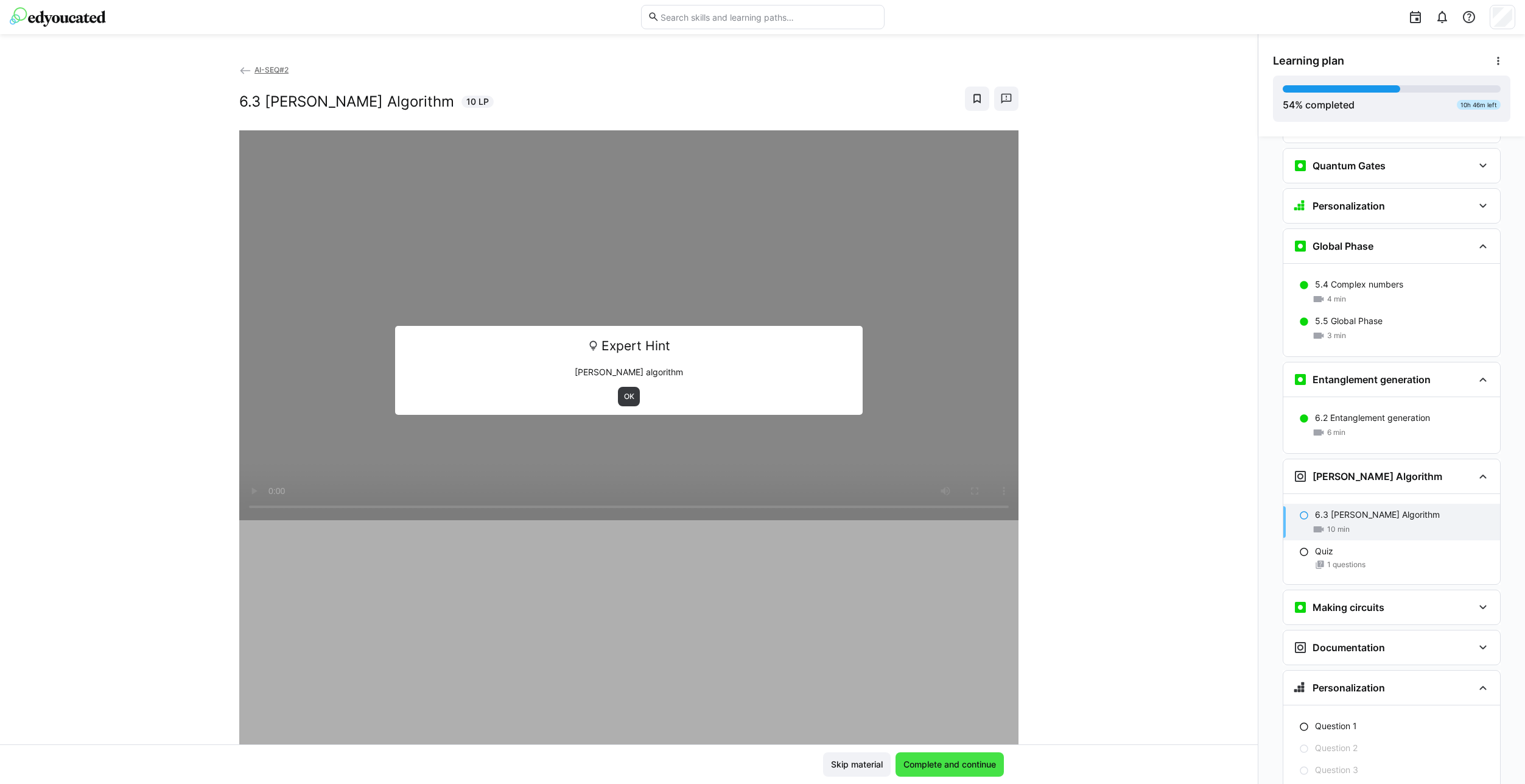
scroll to position [1811, 0]
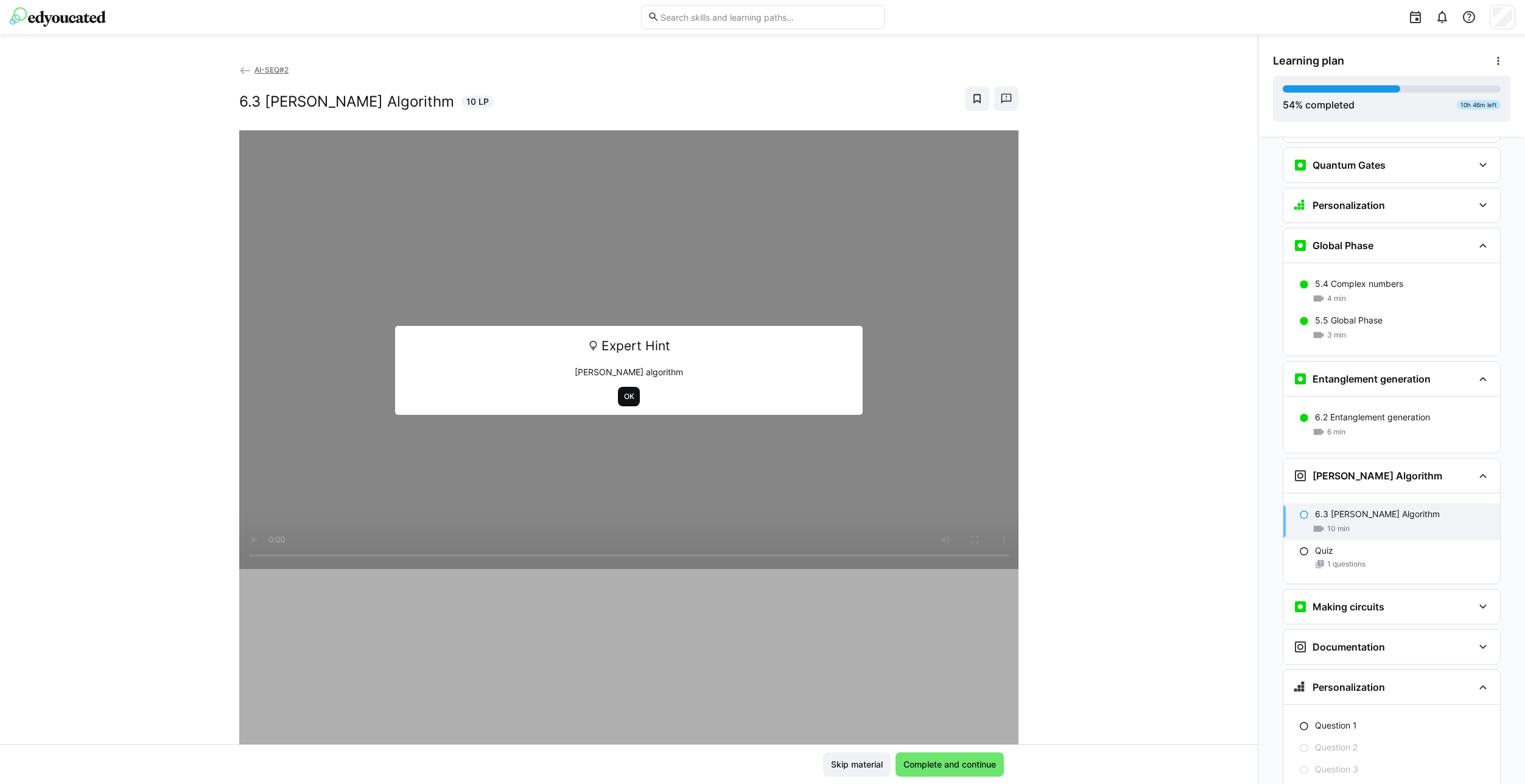
click at [625, 392] on span "OK" at bounding box center [629, 396] width 13 height 10
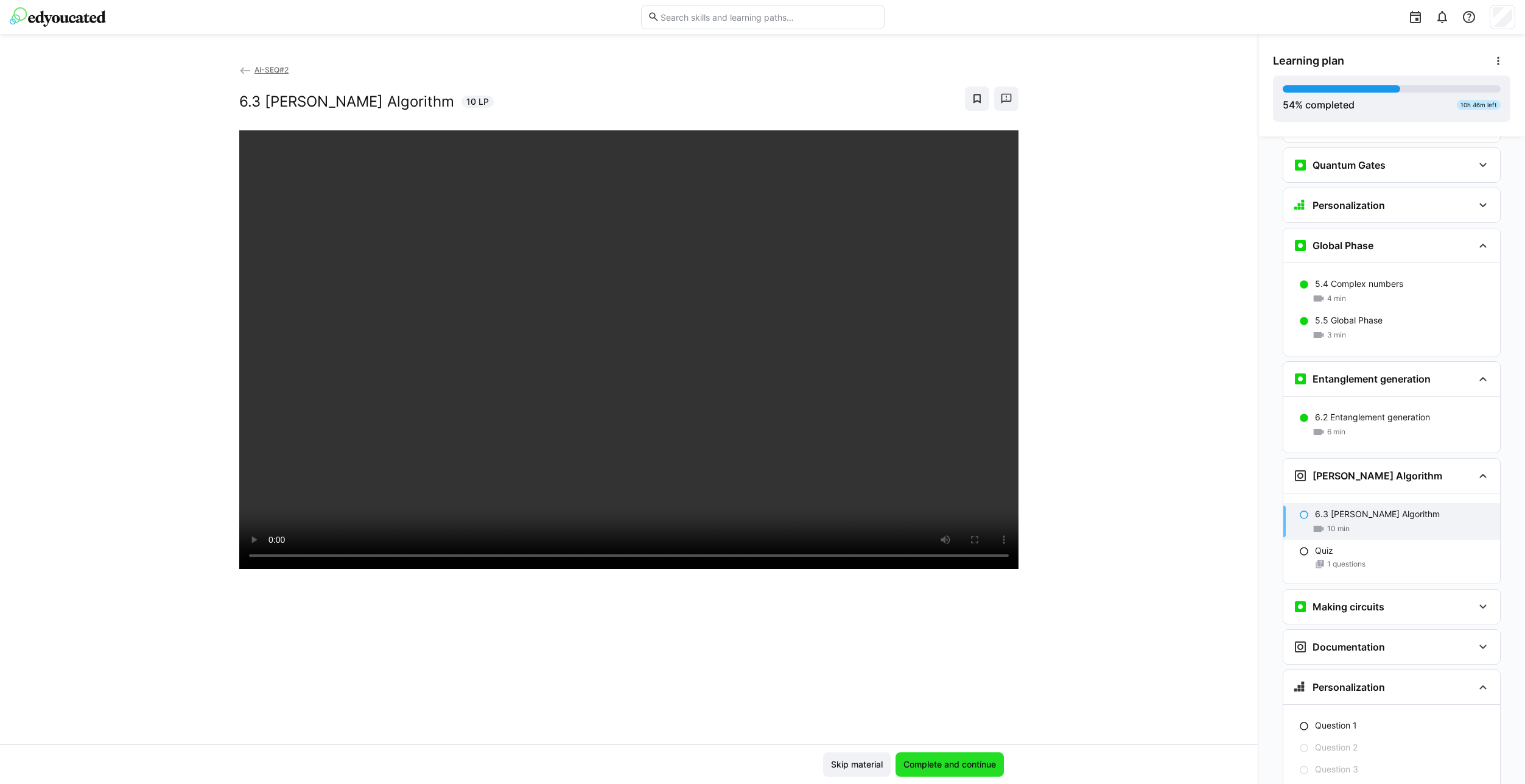
click at [986, 763] on span "Complete and continue" at bounding box center [949, 764] width 96 height 12
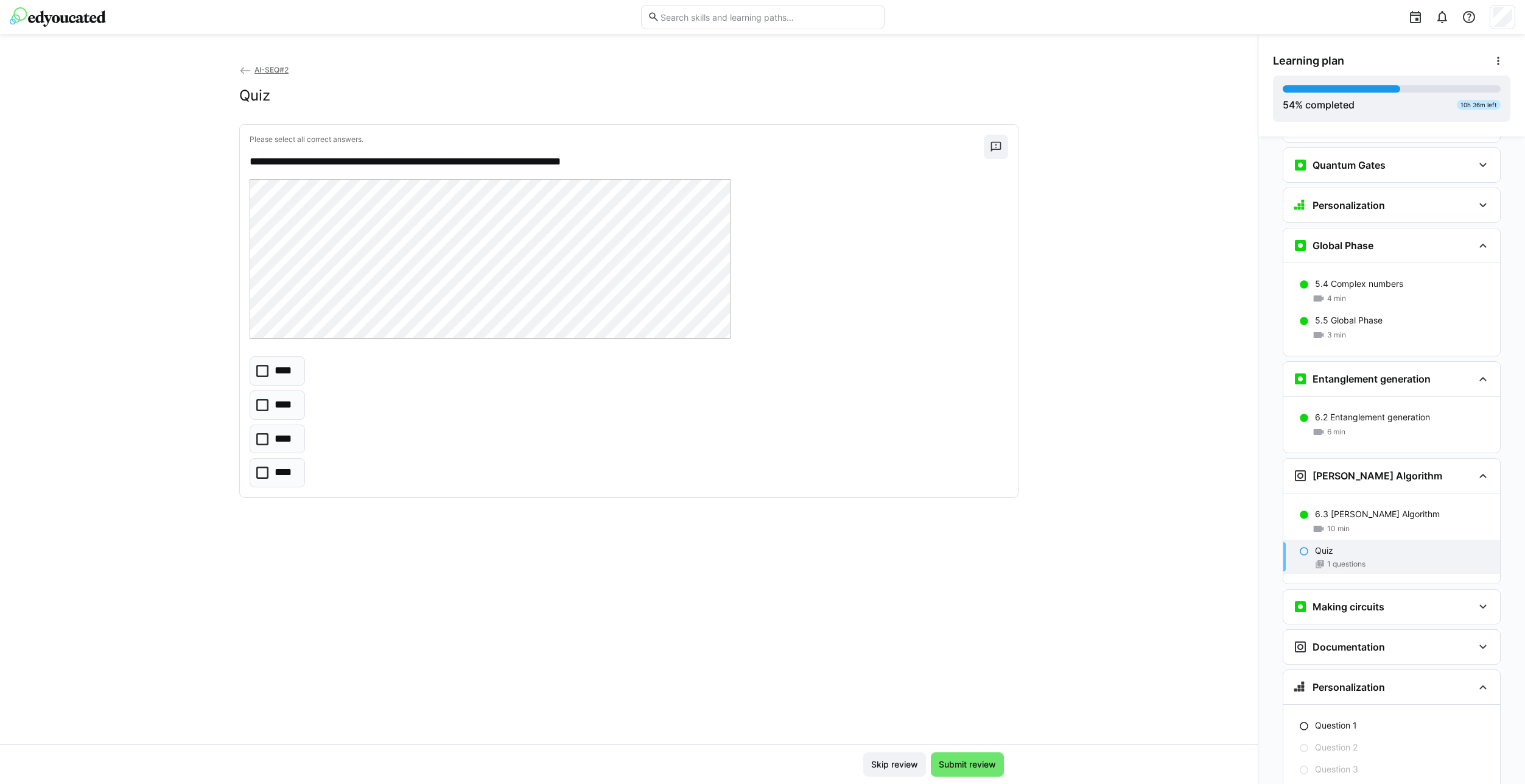
click at [265, 471] on icon at bounding box center [263, 472] width 12 height 12
click at [958, 760] on span "Submit review" at bounding box center [967, 764] width 61 height 12
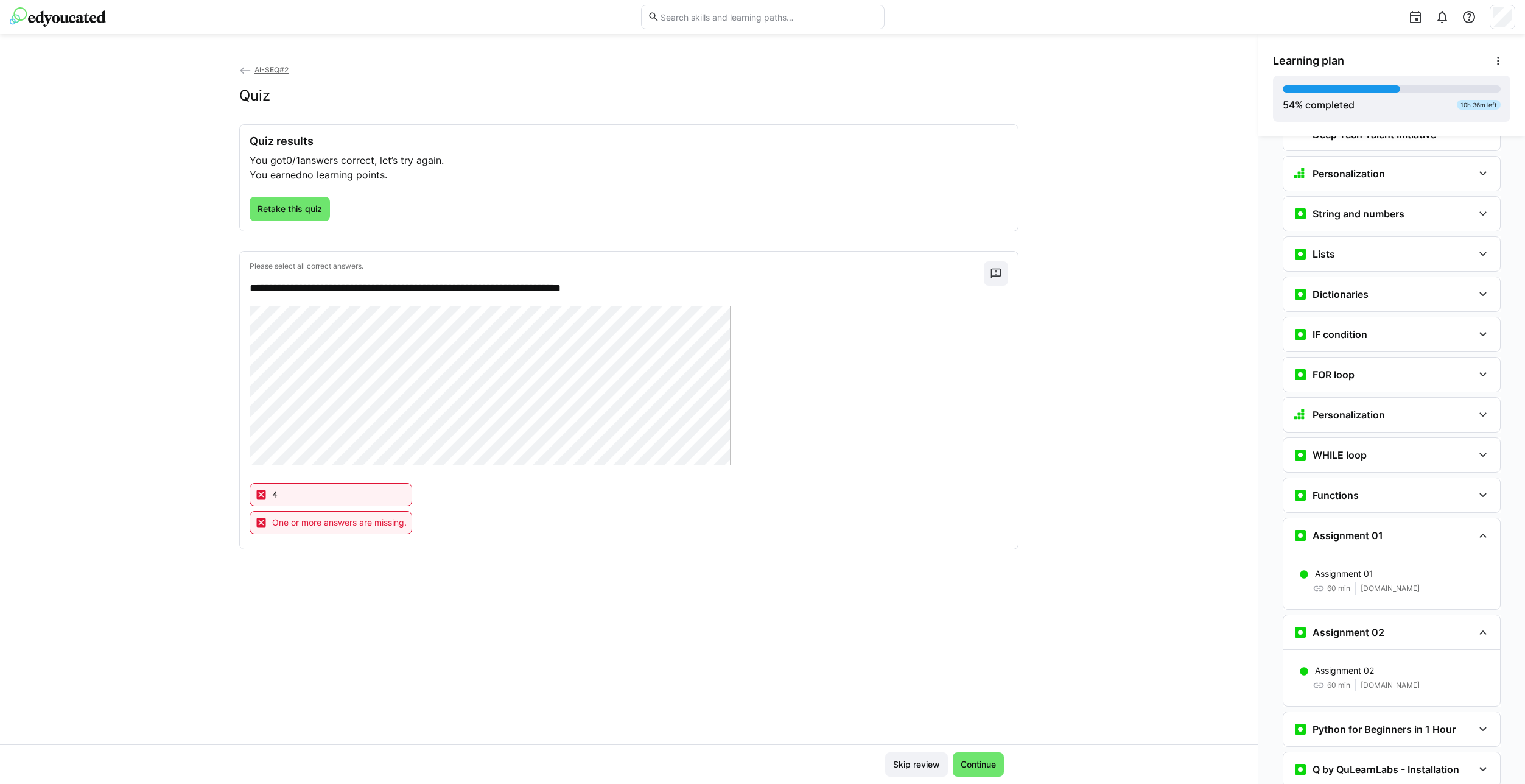
scroll to position [569, 0]
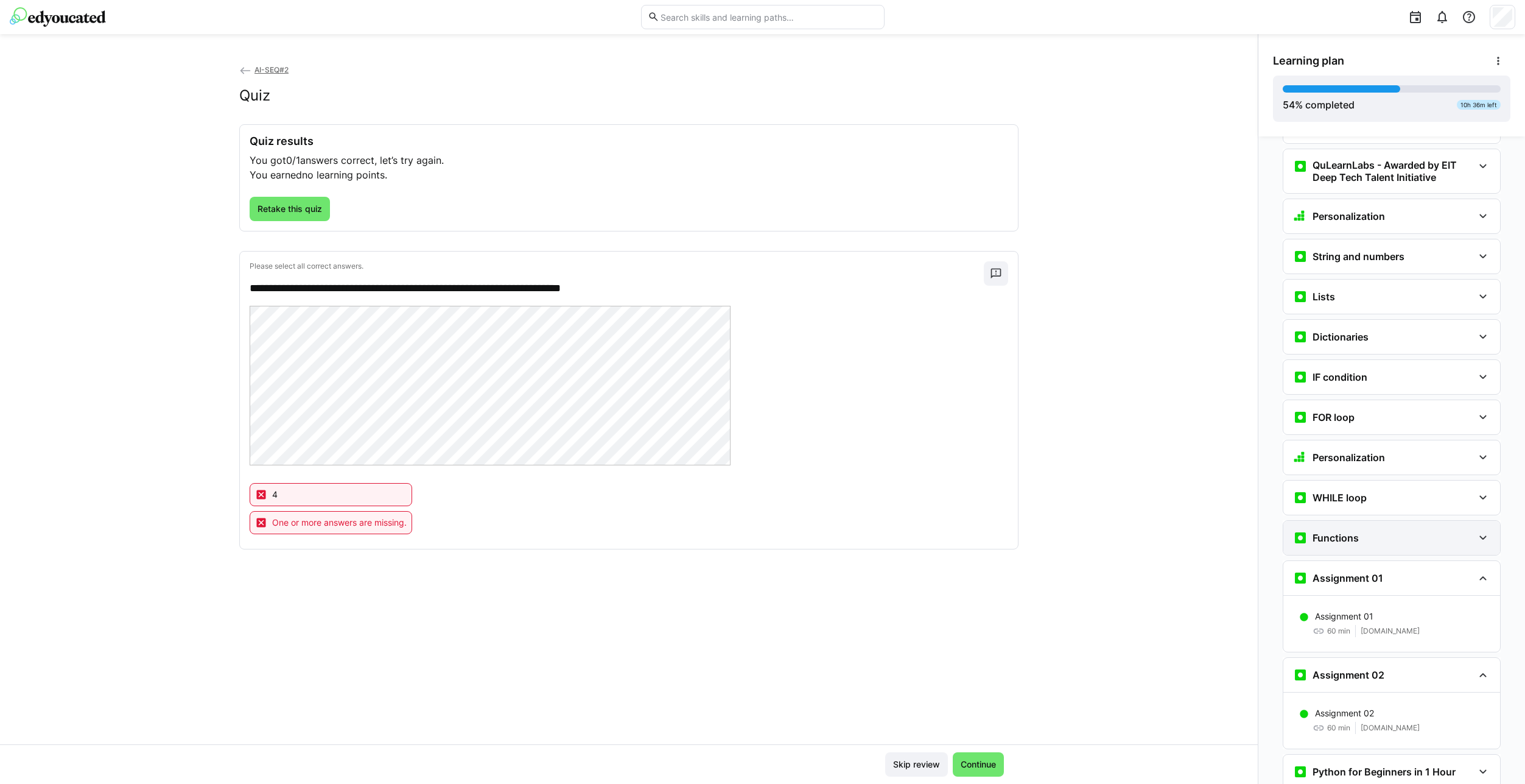
click at [1352, 531] on h3 "Functions" at bounding box center [1336, 538] width 46 height 12
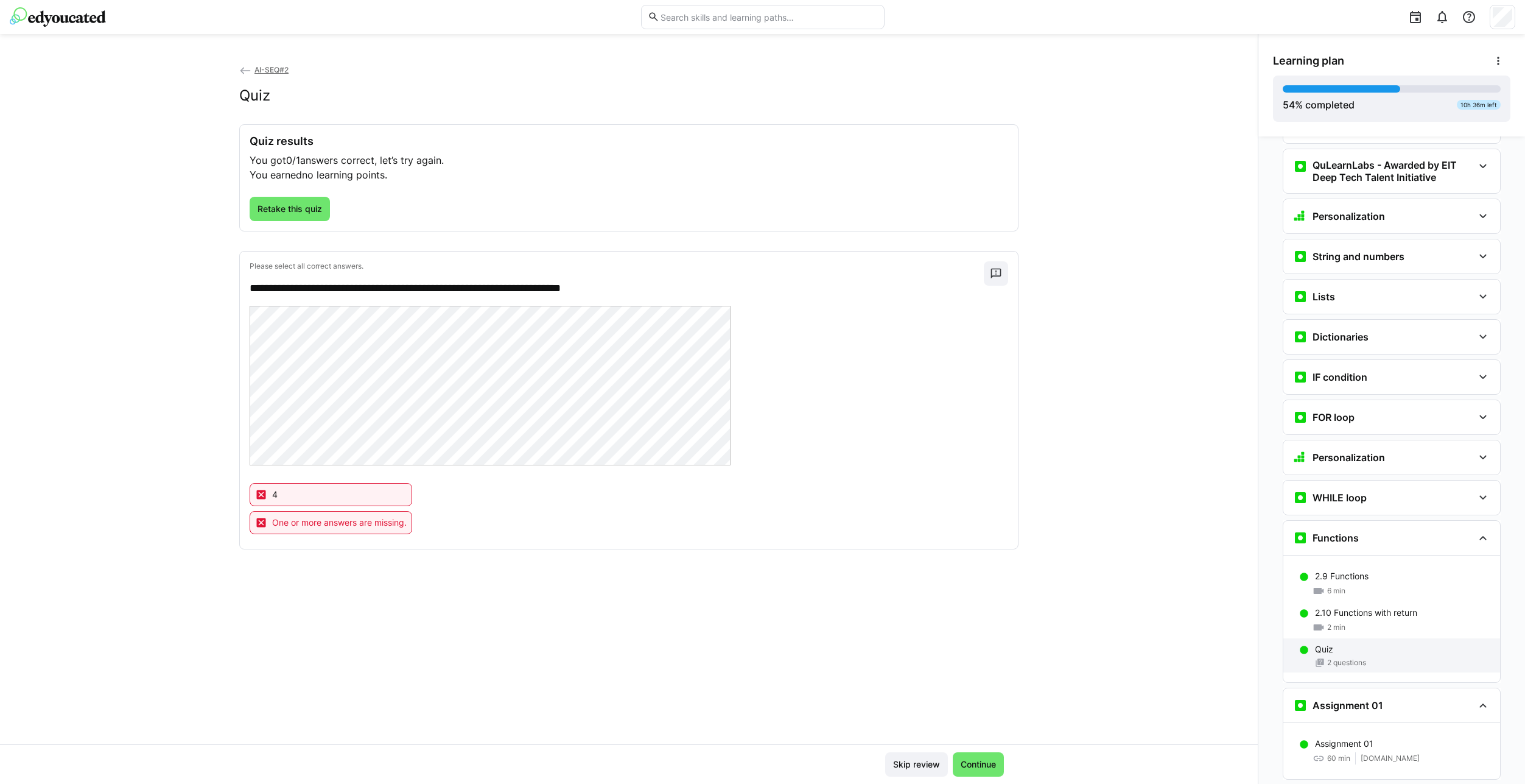
click at [1332, 638] on div "Quiz 2 questions" at bounding box center [1392, 655] width 217 height 34
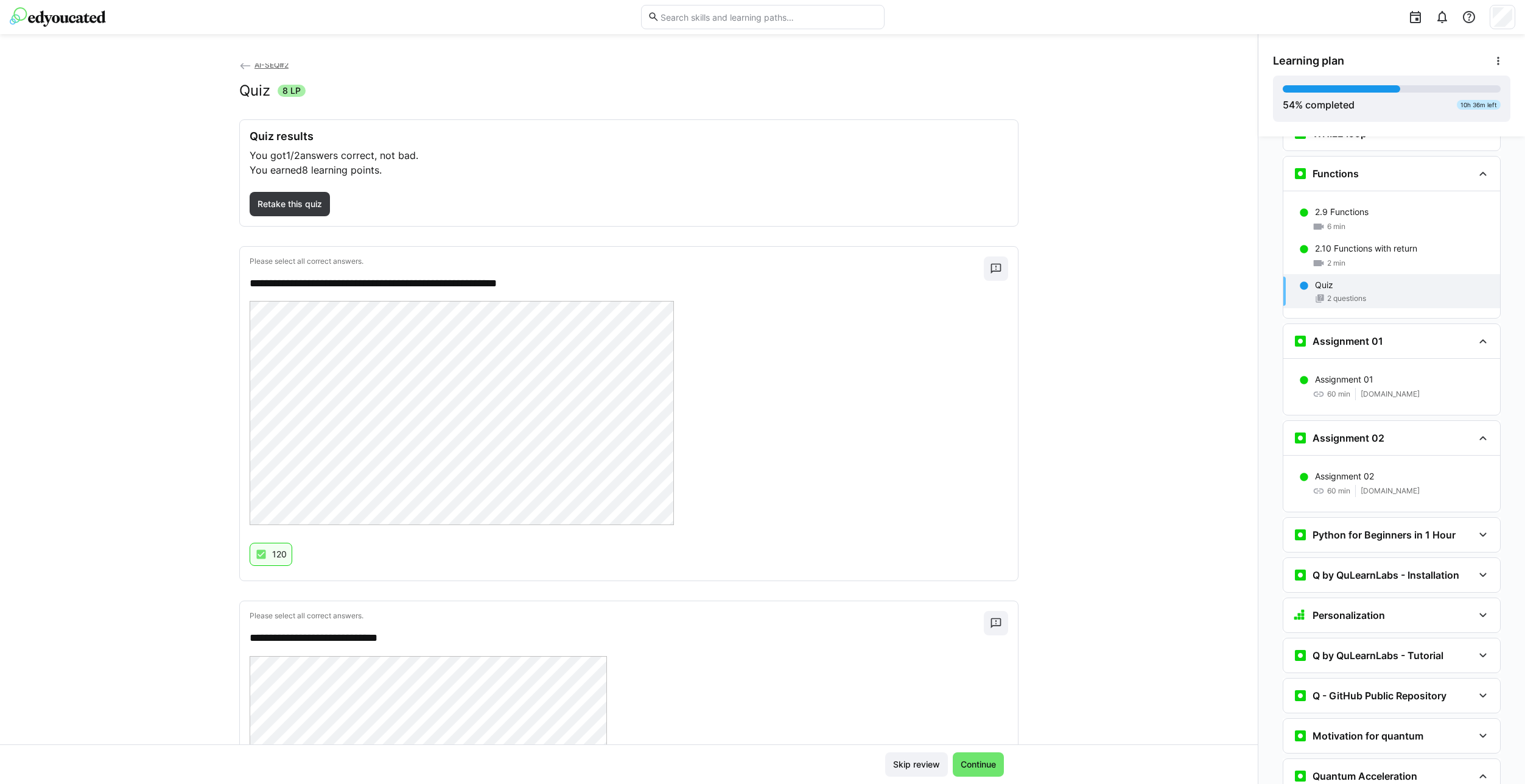
scroll to position [0, 0]
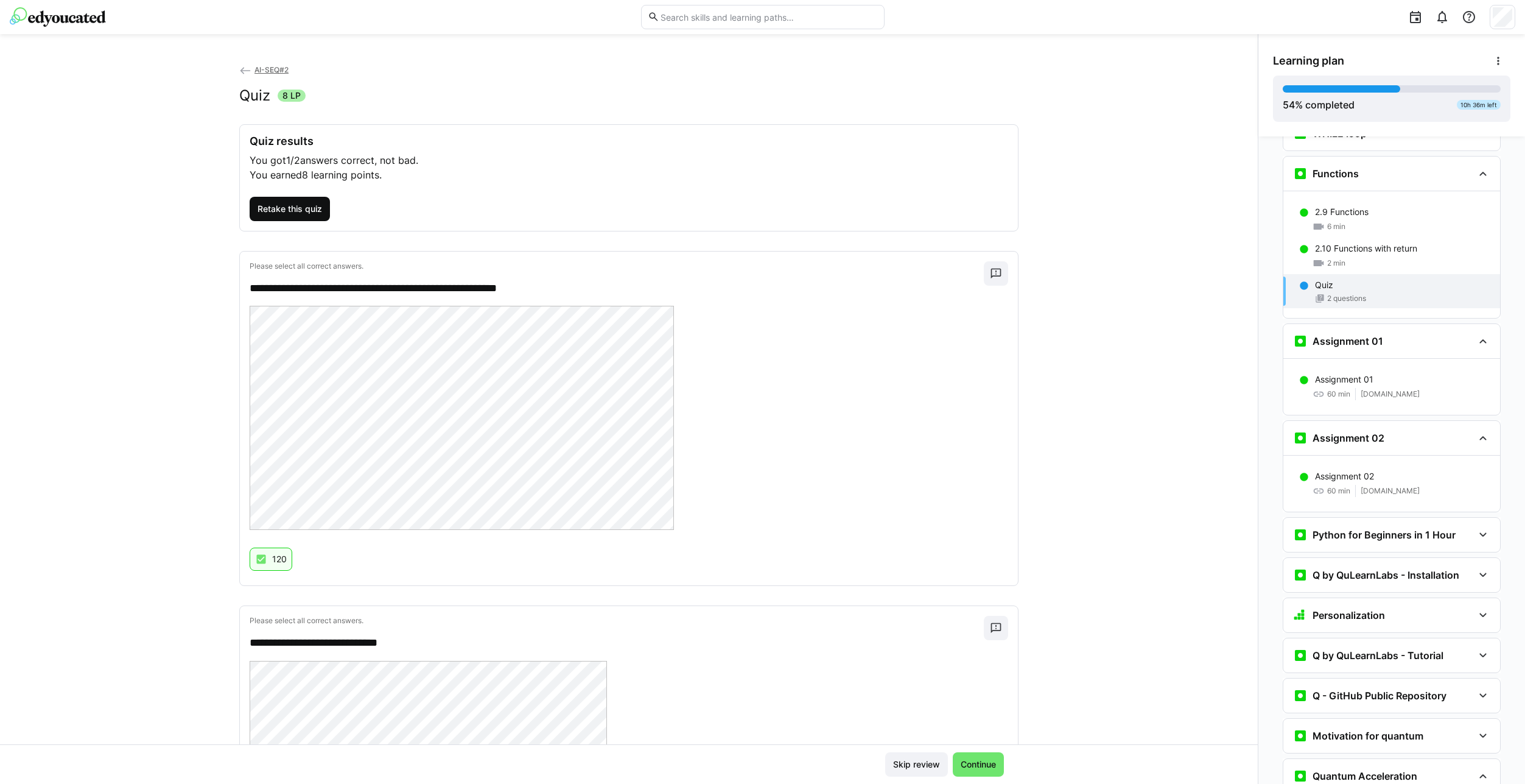
click at [309, 213] on span "Retake this quiz" at bounding box center [289, 209] width 68 height 12
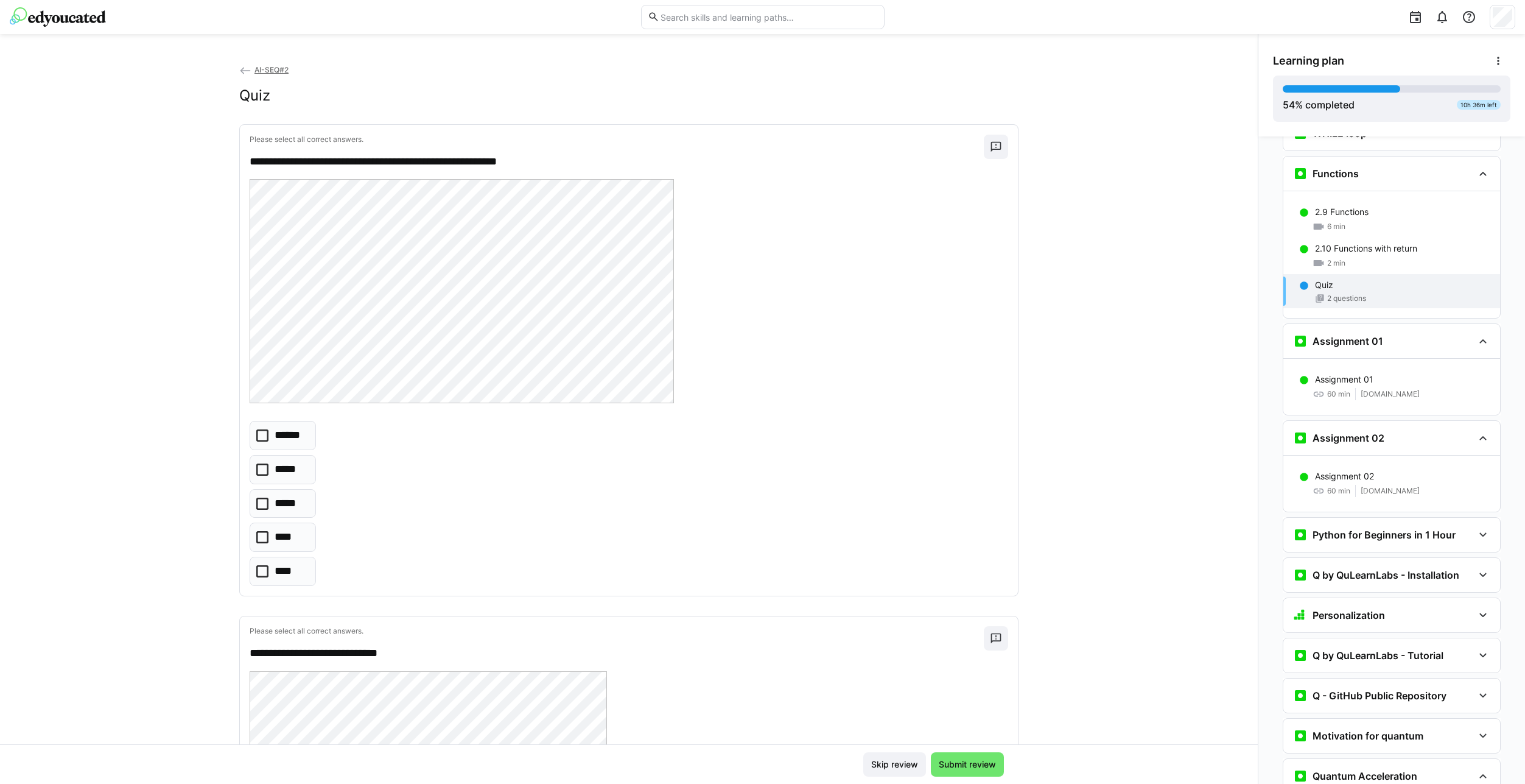
click at [297, 439] on p "******" at bounding box center [291, 435] width 32 height 16
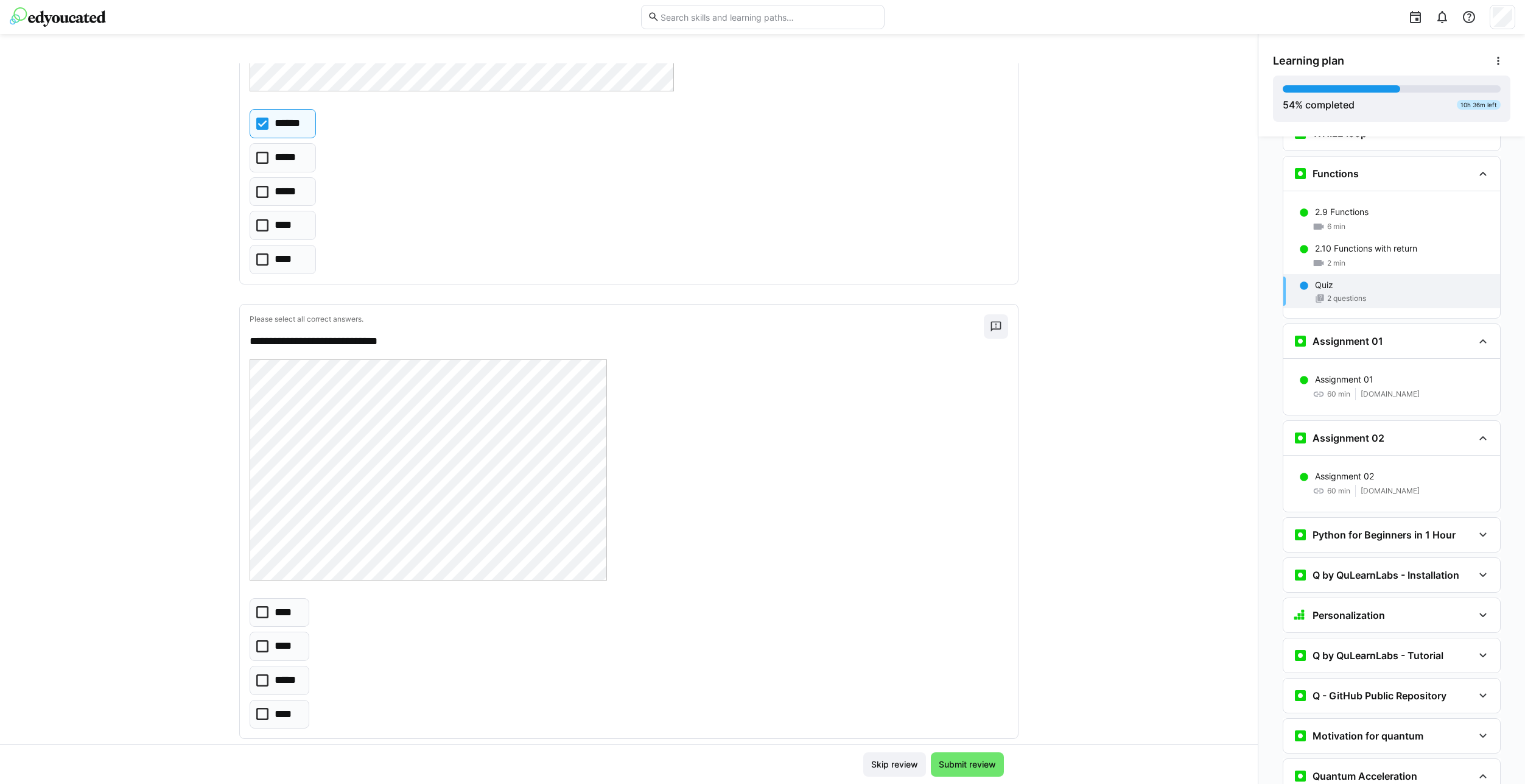
scroll to position [336, 0]
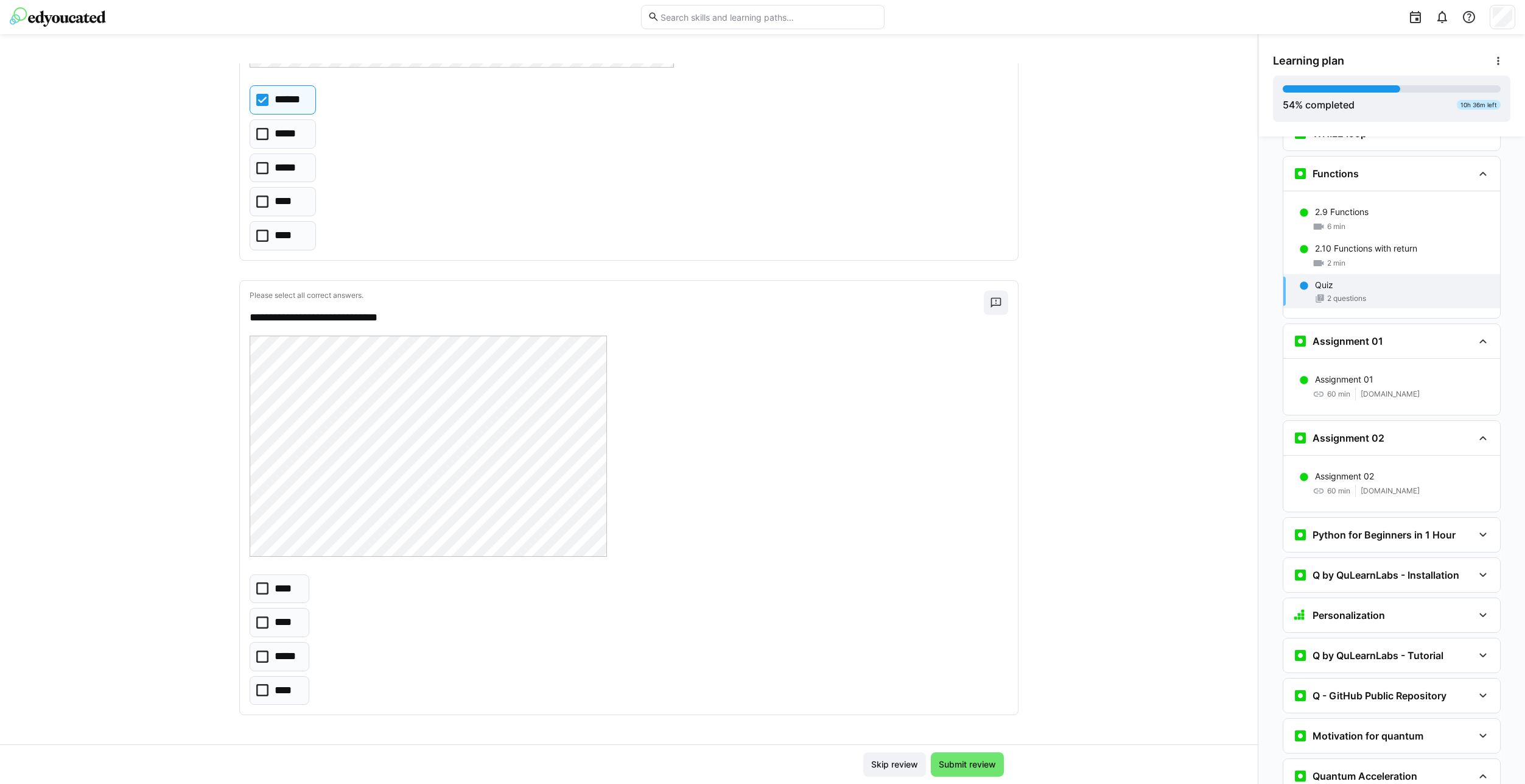
click at [257, 588] on icon at bounding box center [263, 588] width 12 height 12
click at [981, 766] on span "Submit review" at bounding box center [967, 764] width 61 height 12
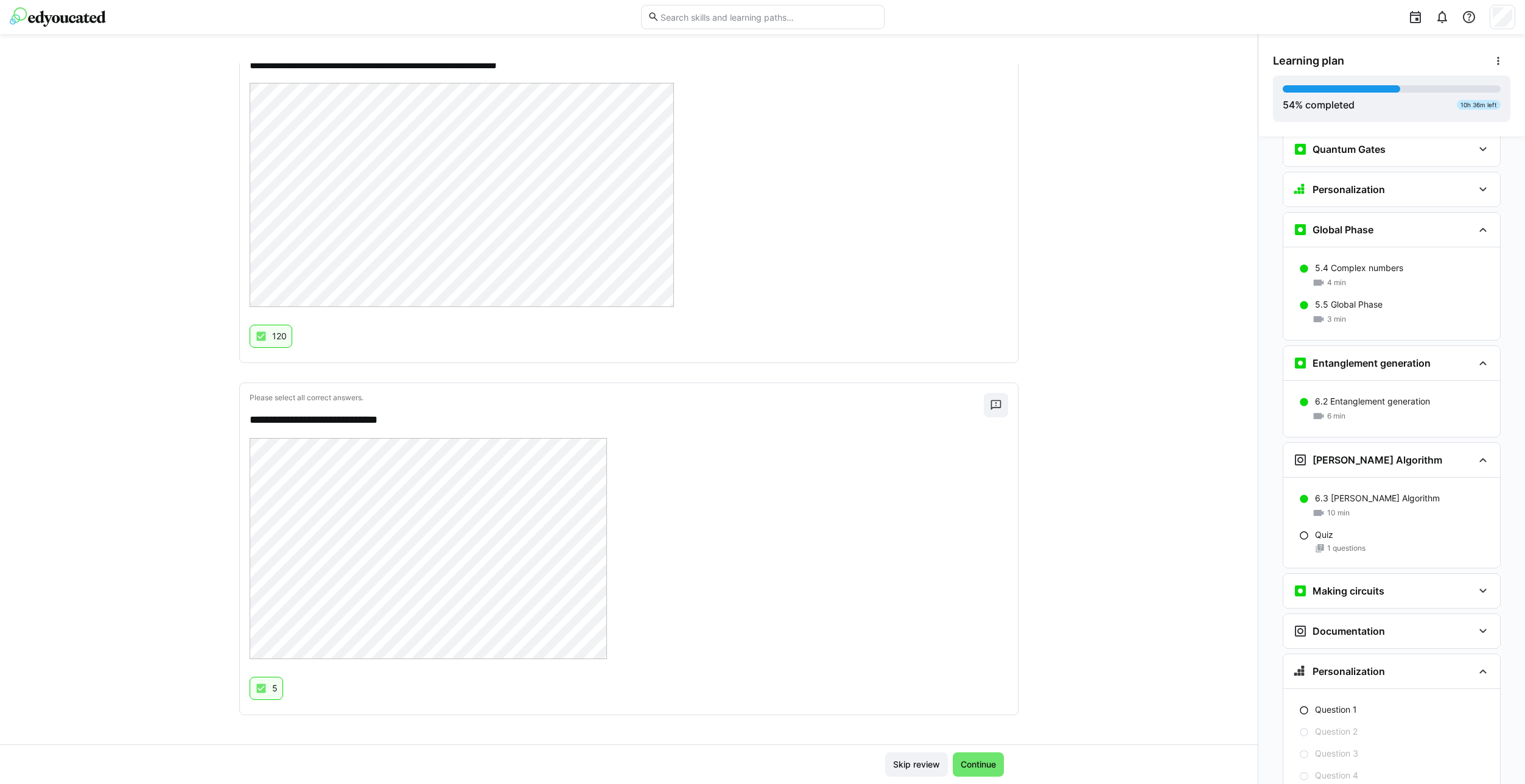
scroll to position [1989, 0]
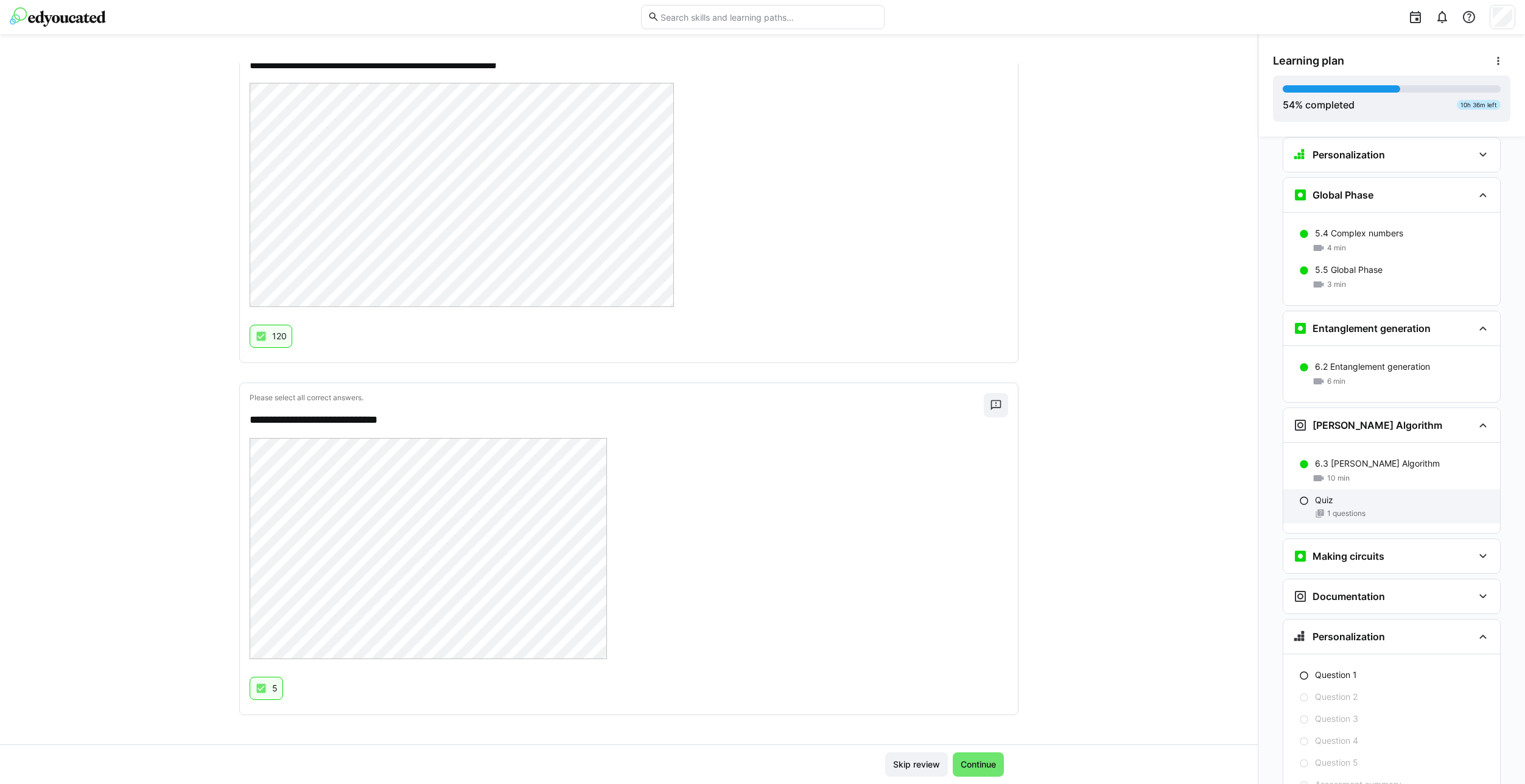
click at [1365, 508] on span "1 questions" at bounding box center [1347, 513] width 38 height 10
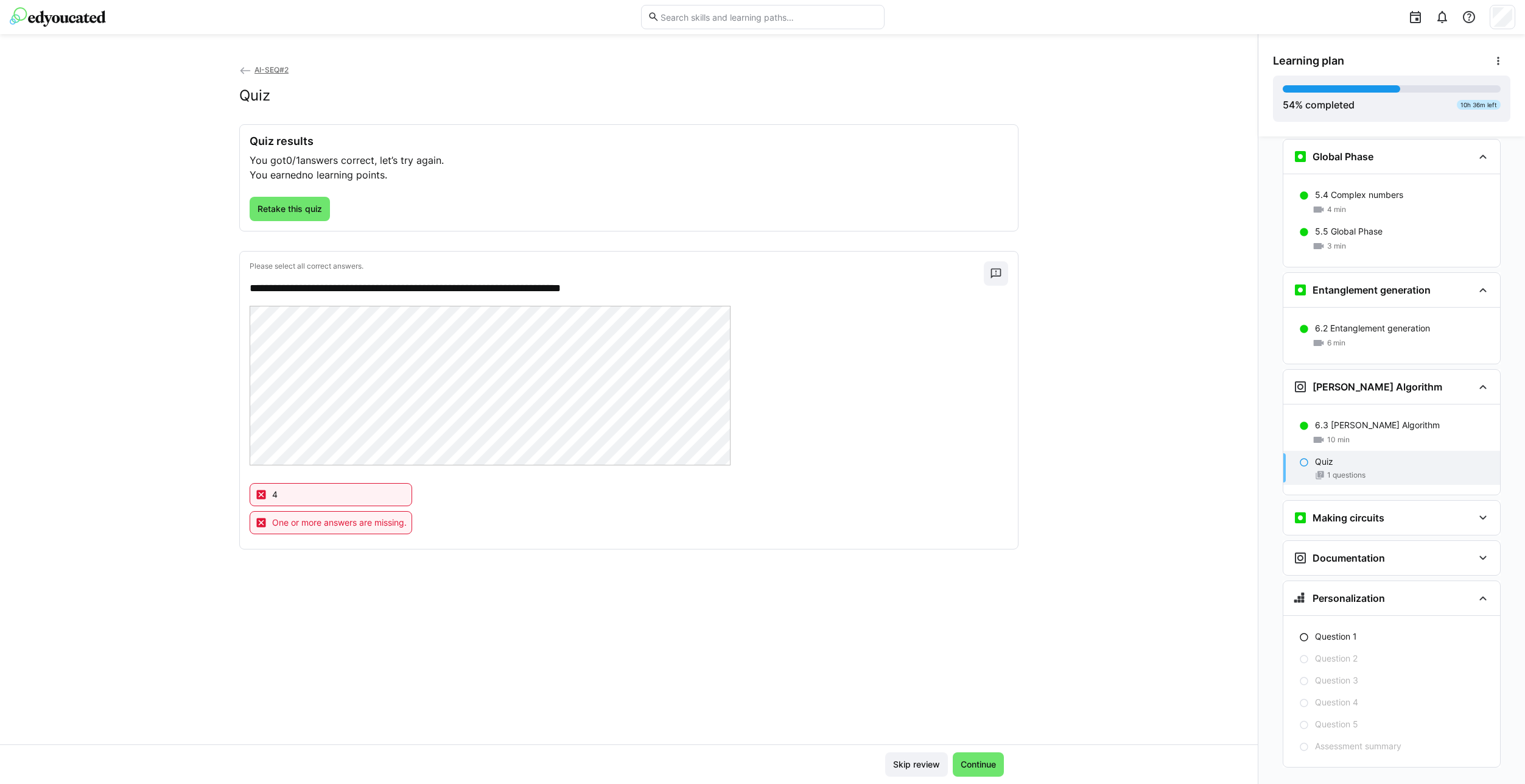
scroll to position [2029, 0]
click at [312, 208] on span "Retake this quiz" at bounding box center [289, 209] width 68 height 12
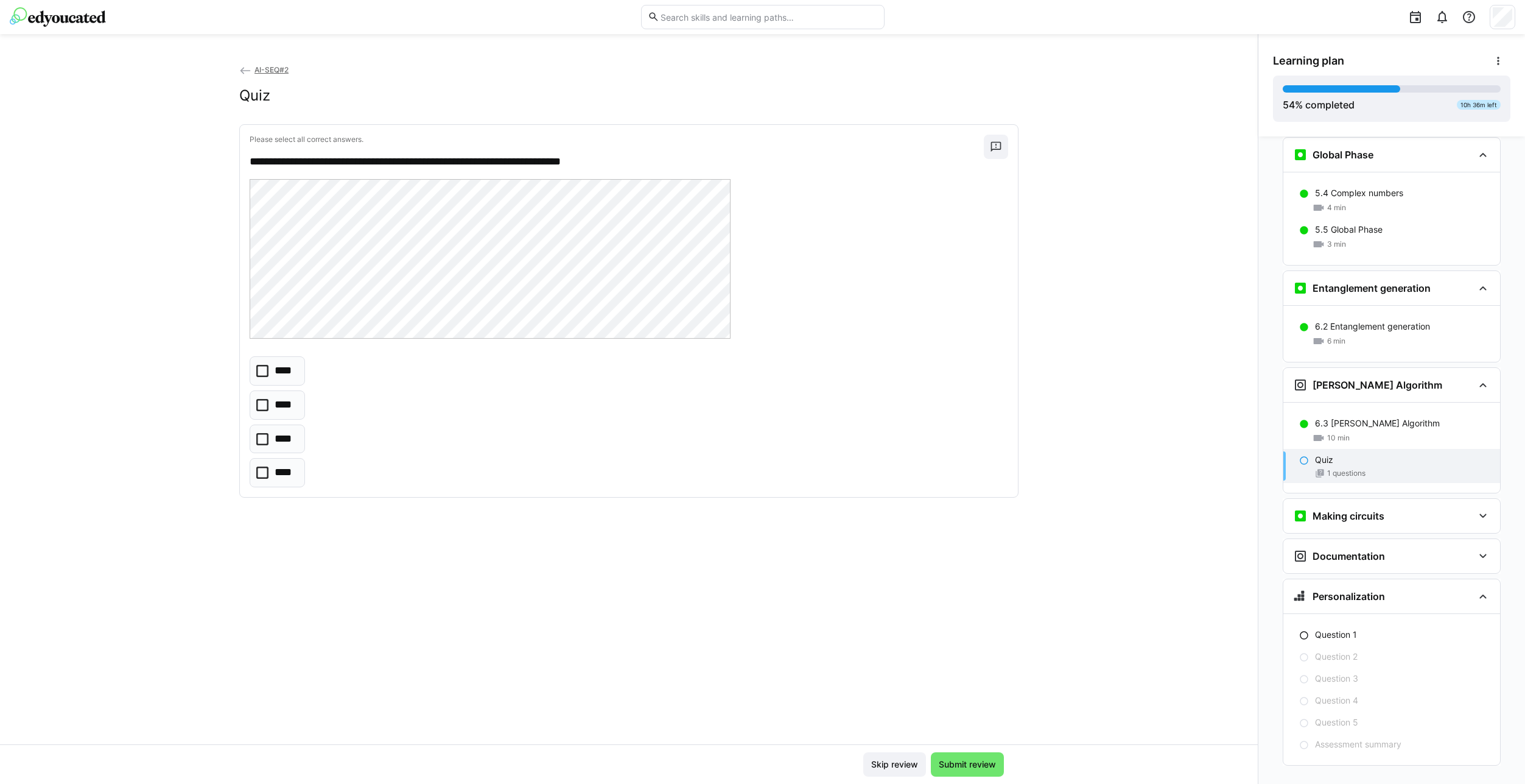
click at [283, 405] on p "****" at bounding box center [284, 405] width 18 height 16
click at [978, 754] on span "Submit review" at bounding box center [968, 764] width 73 height 25
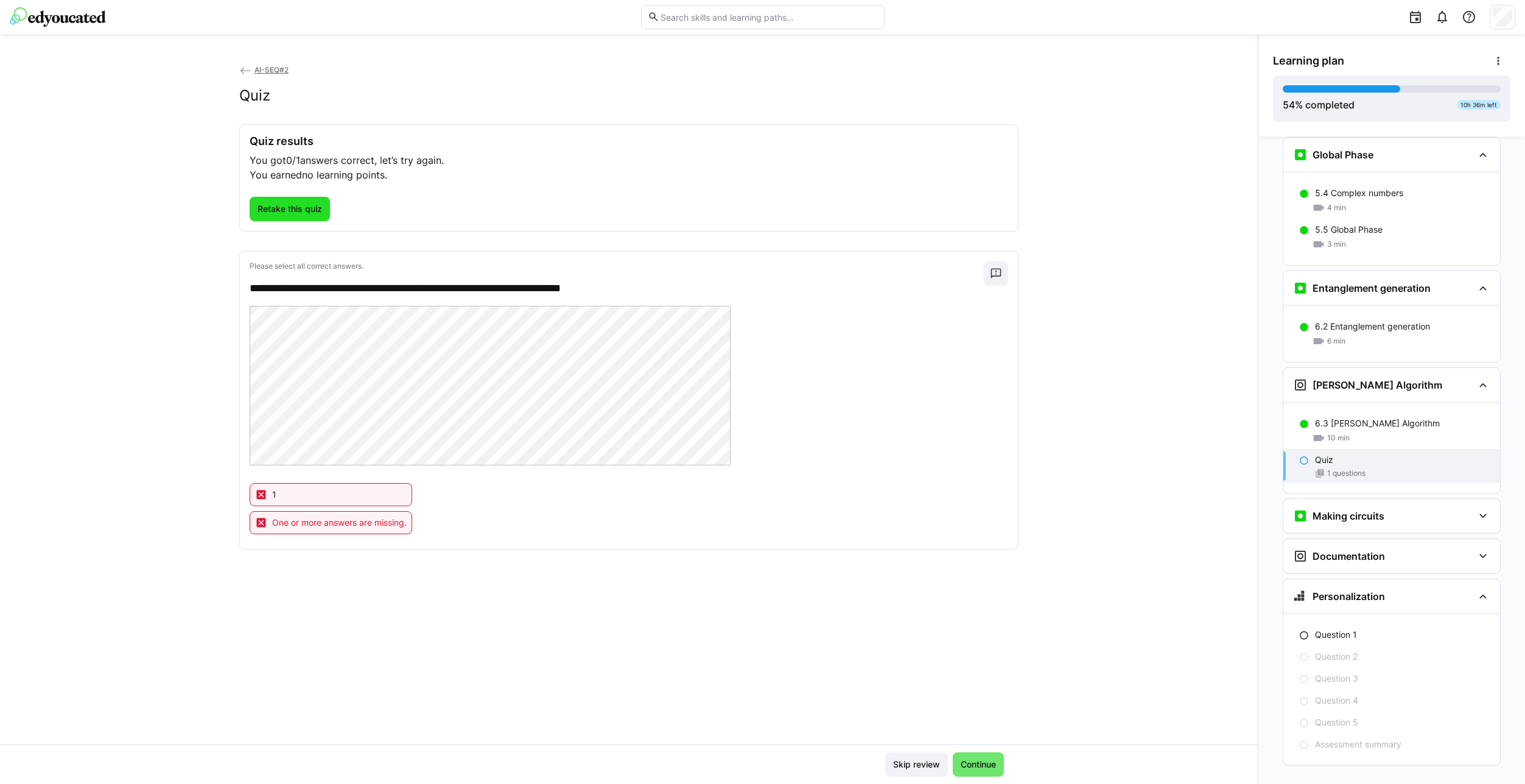
click at [304, 210] on span "Retake this quiz" at bounding box center [289, 209] width 68 height 12
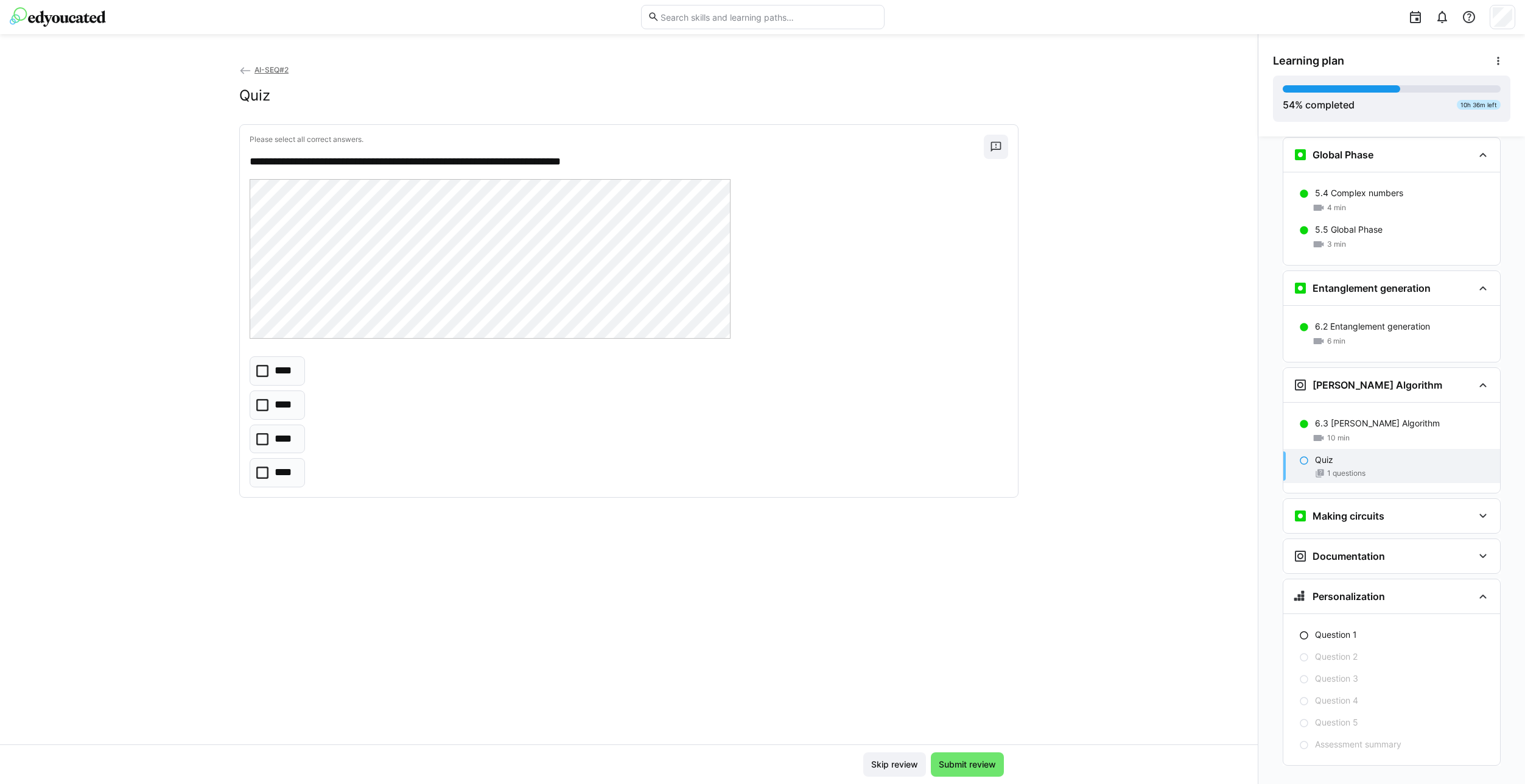
click at [263, 375] on icon at bounding box center [263, 371] width 12 height 12
click at [978, 760] on span "Submit review" at bounding box center [967, 764] width 61 height 12
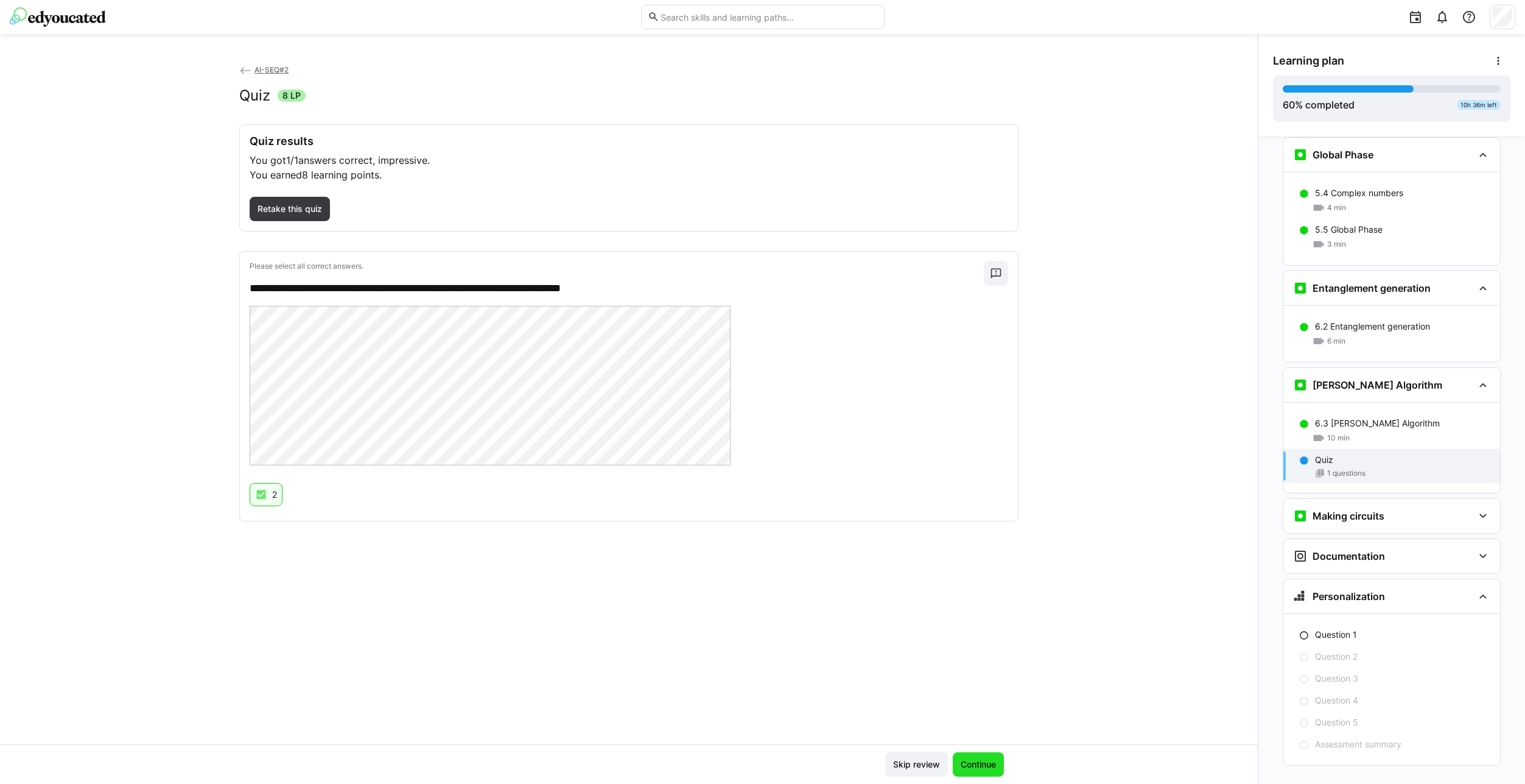
click at [981, 760] on span "Continue" at bounding box center [978, 764] width 39 height 12
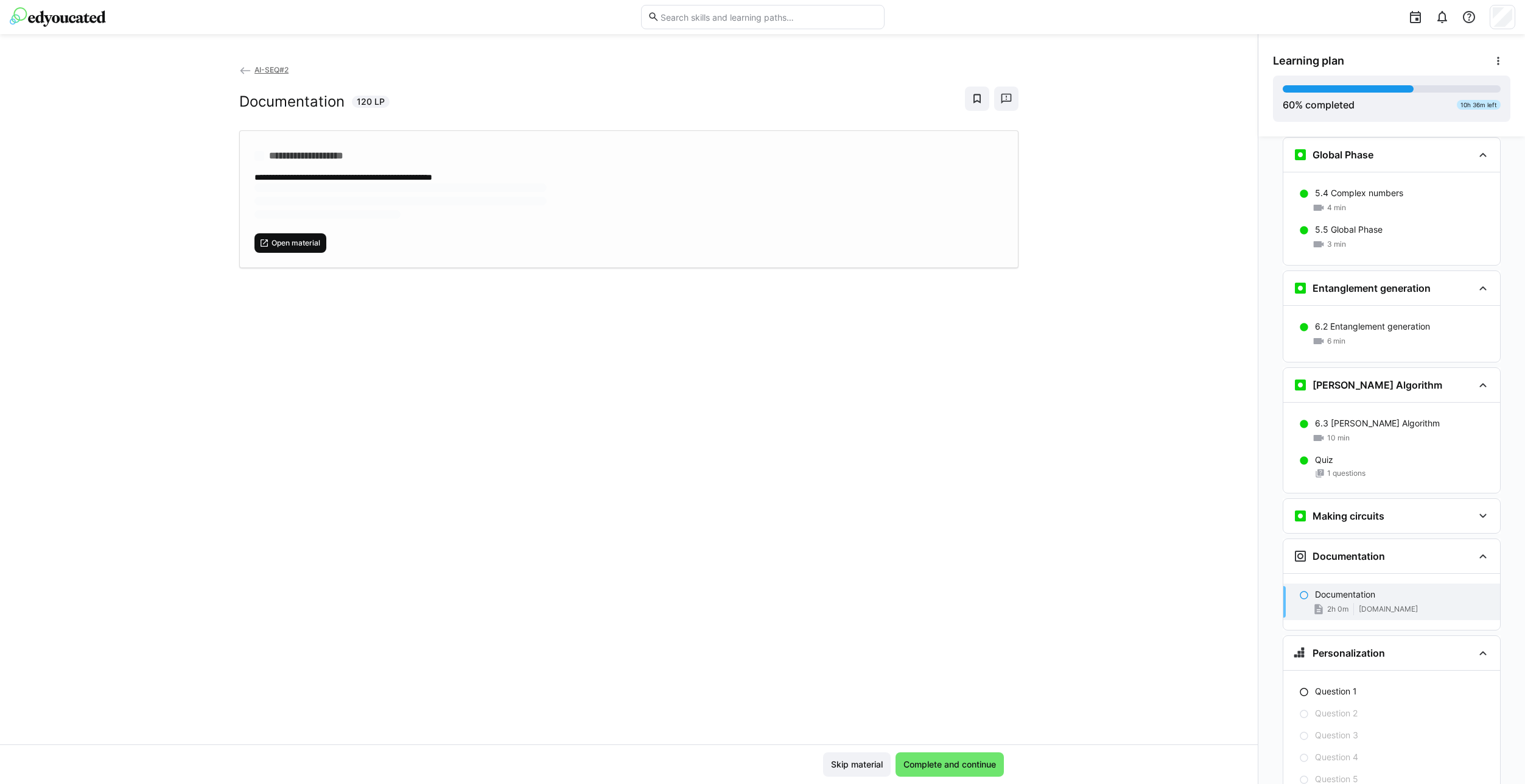
click at [287, 249] on span "Open material" at bounding box center [290, 243] width 72 height 19
click at [946, 760] on span "Complete and continue" at bounding box center [949, 764] width 96 height 12
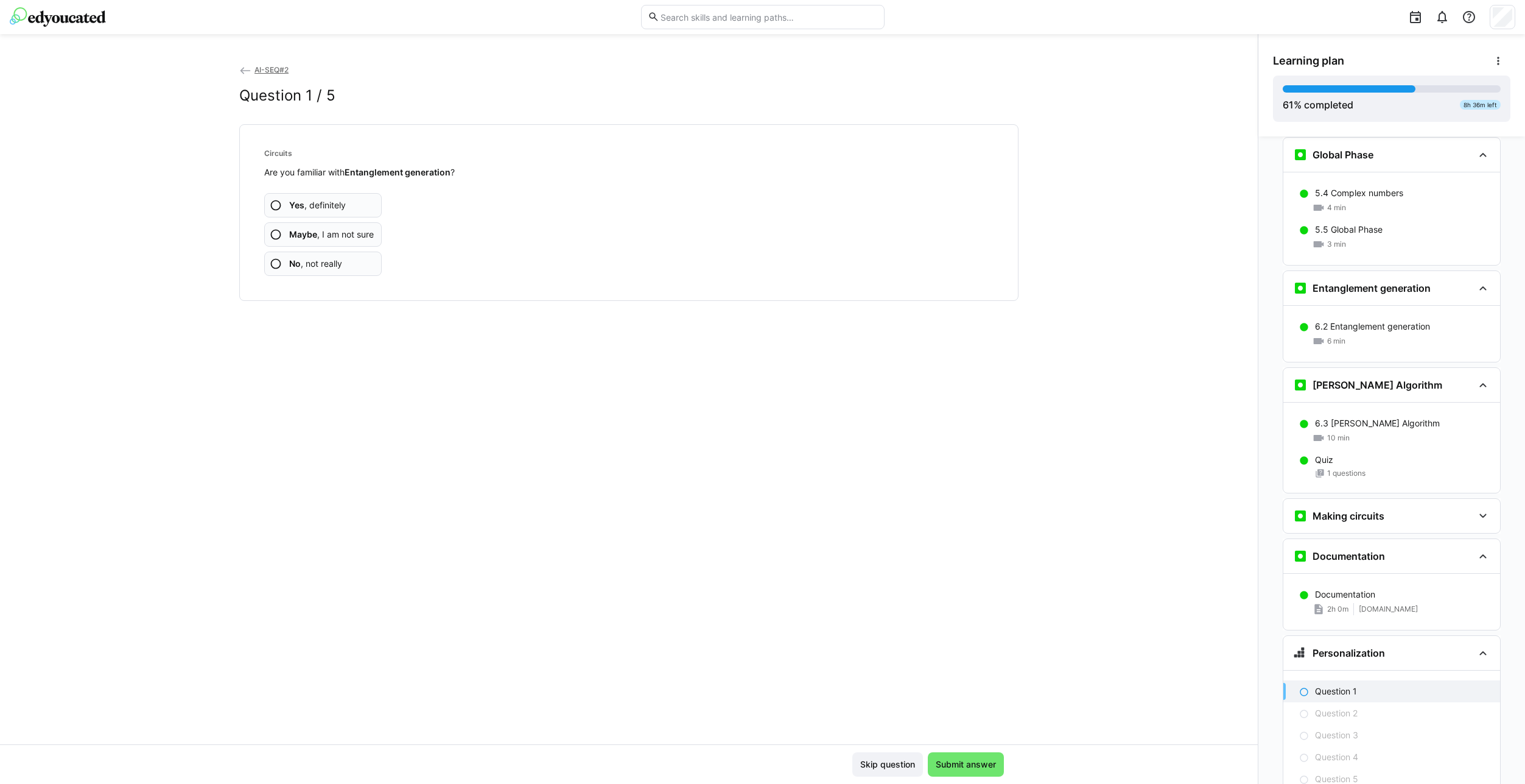
scroll to position [2086, 0]
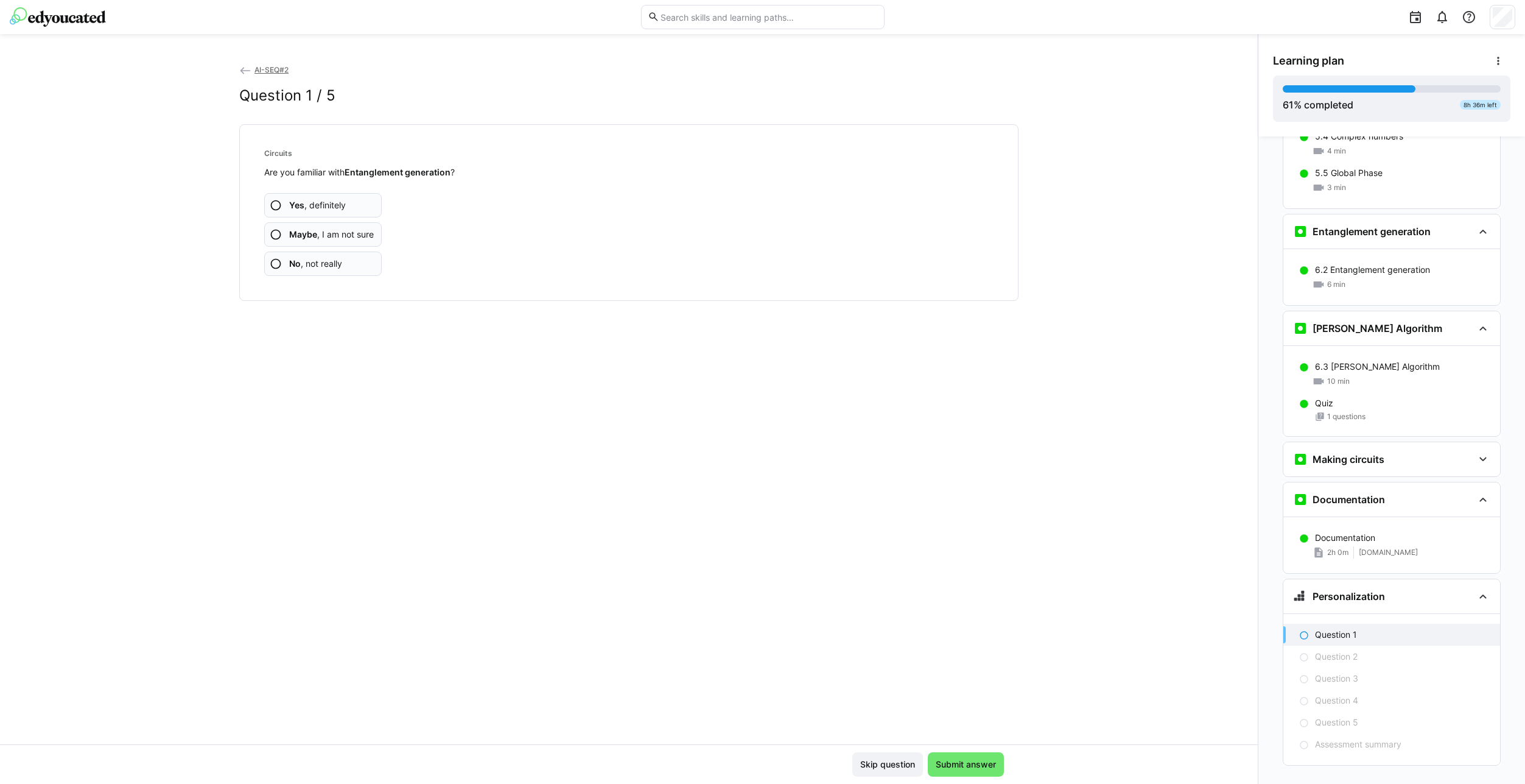
click at [349, 202] on app-assessment-question-radio "Yes , definitely" at bounding box center [323, 205] width 117 height 25
click at [348, 240] on span "Maybe , I am not sure" at bounding box center [332, 234] width 84 height 12
click at [351, 201] on app-assessment-question-radio "Yes , definitely" at bounding box center [323, 205] width 117 height 25
click at [349, 240] on span "Maybe , I am not sure" at bounding box center [332, 234] width 84 height 12
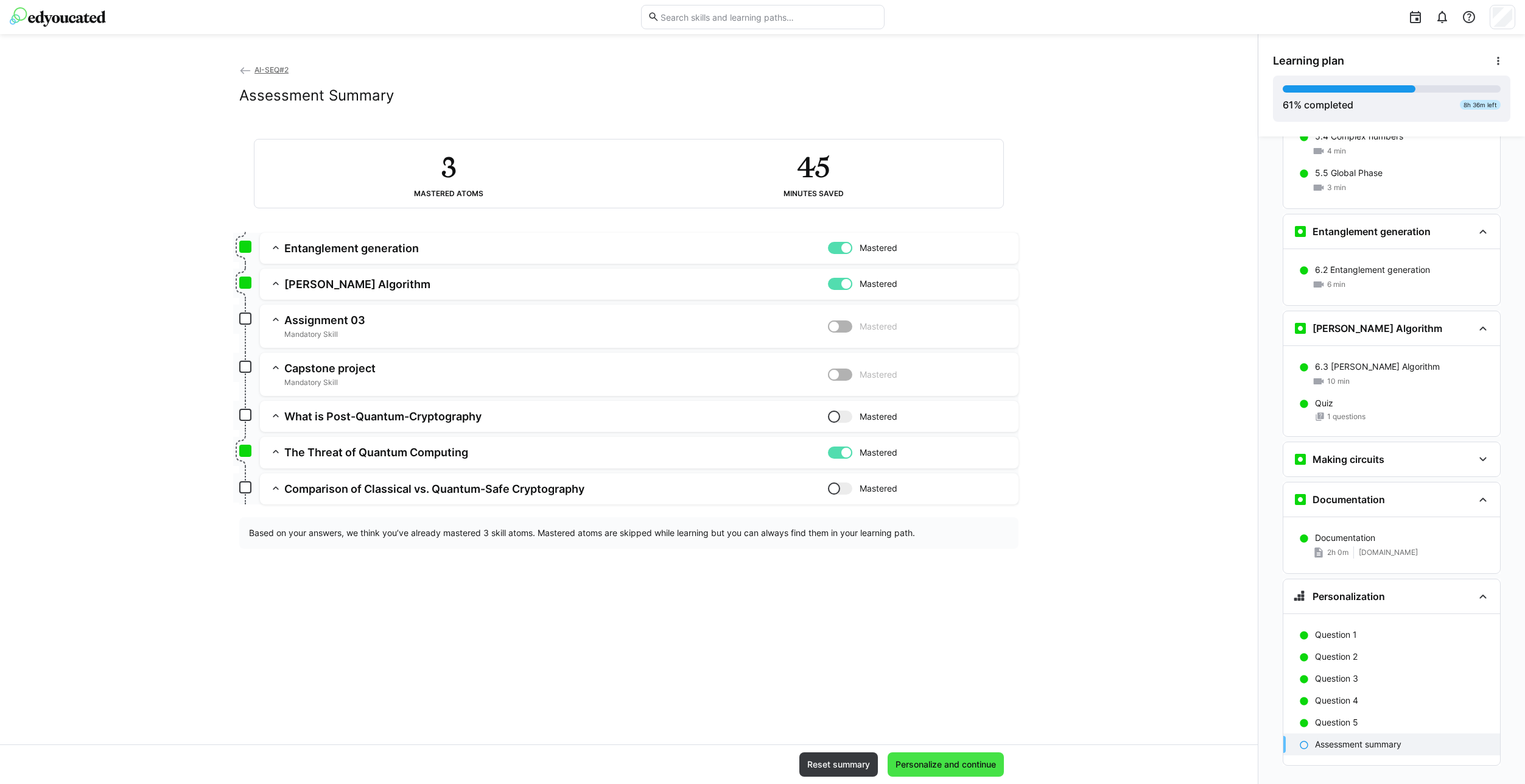
click at [954, 767] on span "Personalize and continue" at bounding box center [946, 764] width 104 height 12
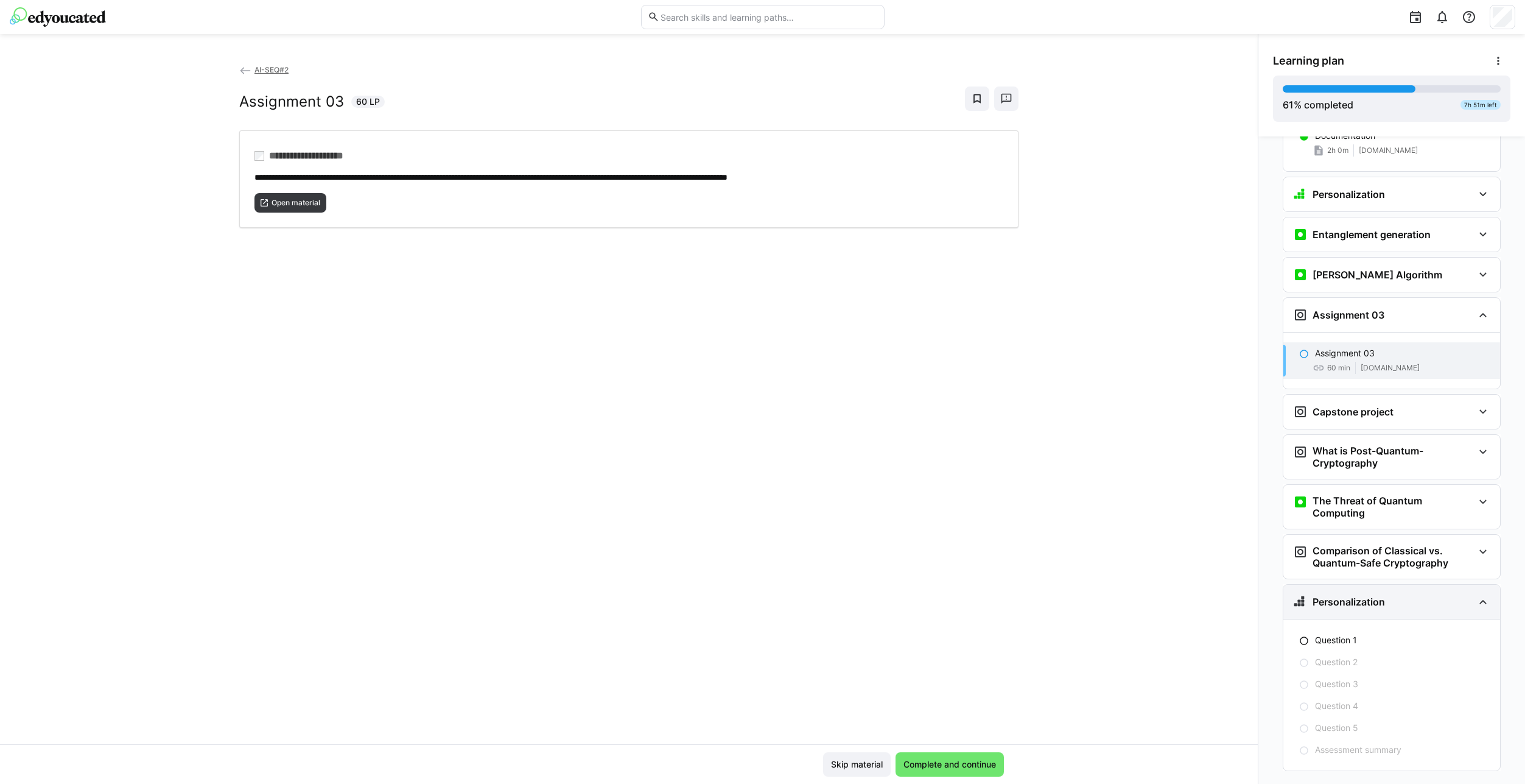
scroll to position [2493, 0]
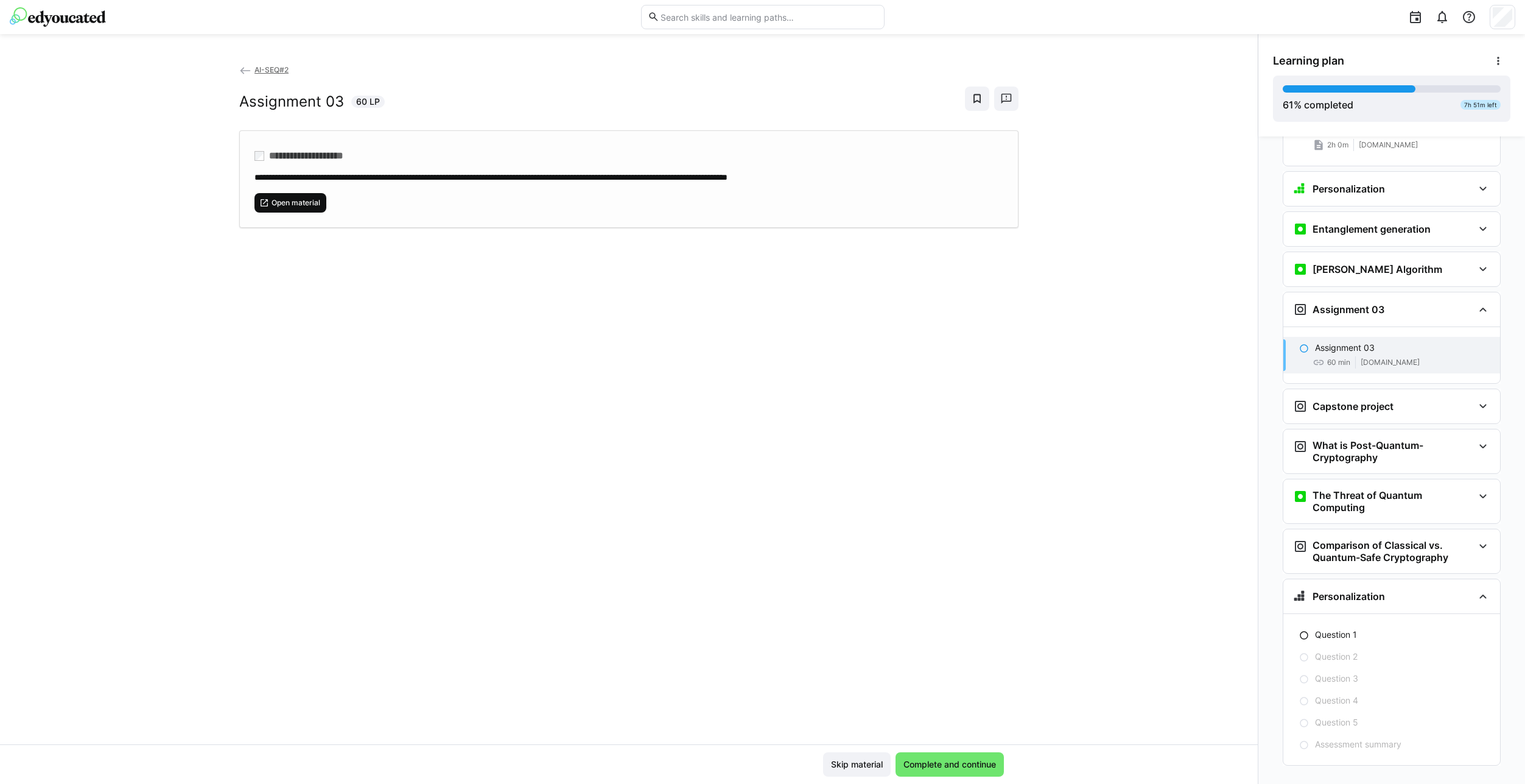
click at [275, 203] on span "Open material" at bounding box center [296, 203] width 51 height 10
click at [951, 777] on div "Skip material Complete and continue" at bounding box center [629, 764] width 1258 height 40
click at [972, 762] on span "Complete and continue" at bounding box center [949, 764] width 96 height 12
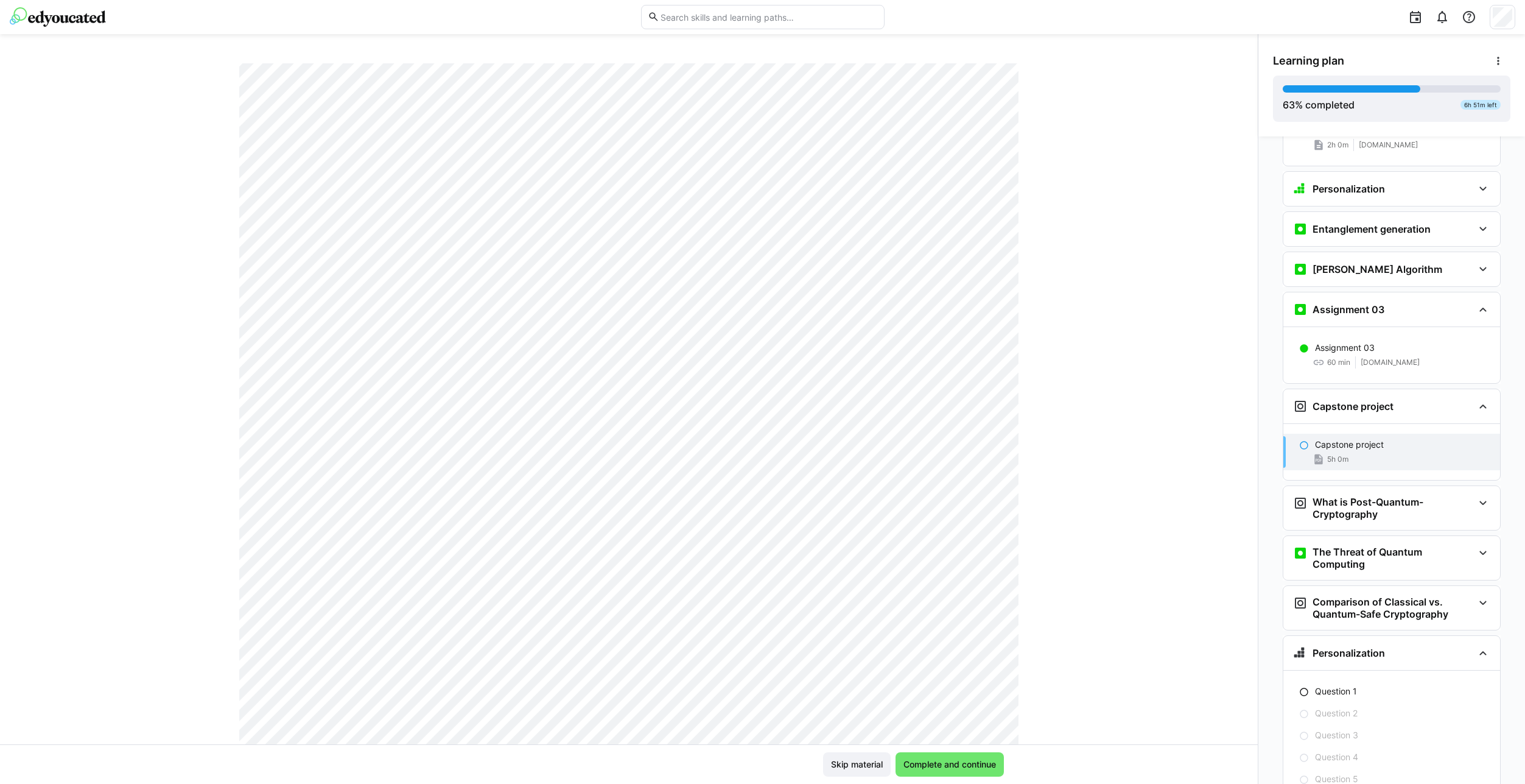
scroll to position [0, 0]
click at [950, 101] on eds-icon at bounding box center [948, 99] width 12 height 12
click at [1181, 406] on div "AI-SEQ#2 Capstone project 300 LP" at bounding box center [629, 403] width 1258 height 681
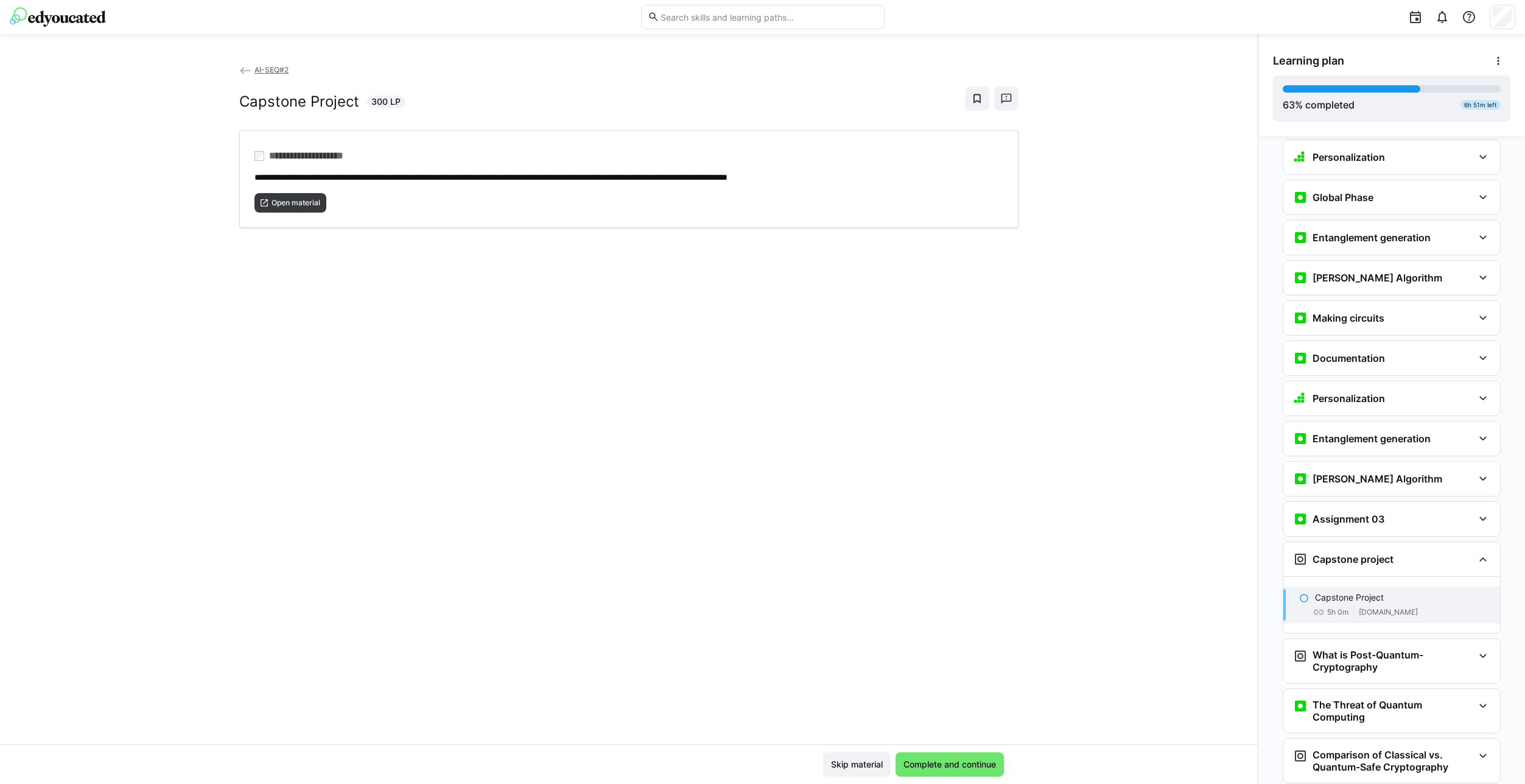
scroll to position [1634, 0]
click at [284, 204] on span "Open material" at bounding box center [296, 203] width 51 height 10
